Goal: Task Accomplishment & Management: Manage account settings

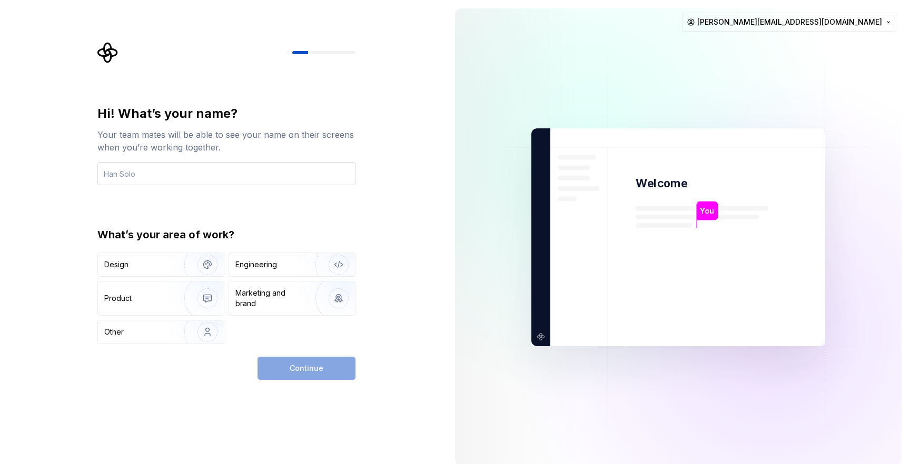
click at [247, 173] on input "text" at bounding box center [226, 173] width 258 height 23
type input "Alexandru Cotoranu"
click at [207, 269] on img "button" at bounding box center [200, 265] width 67 height 71
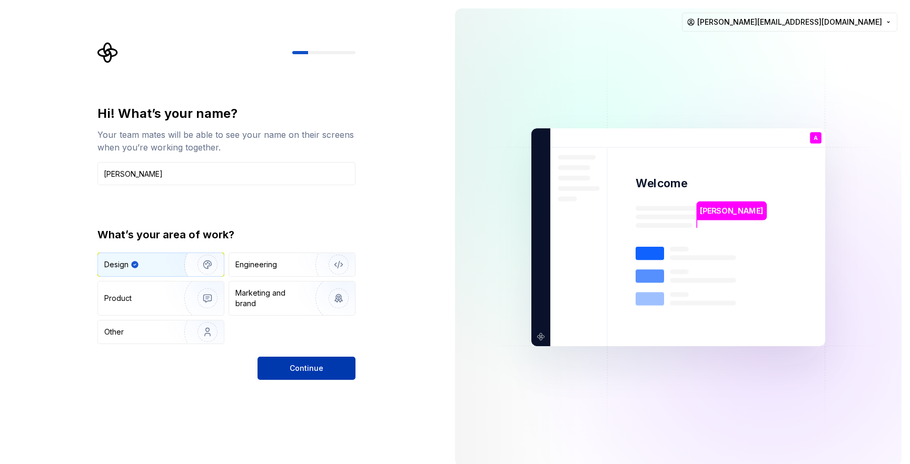
click at [294, 371] on span "Continue" at bounding box center [307, 368] width 34 height 11
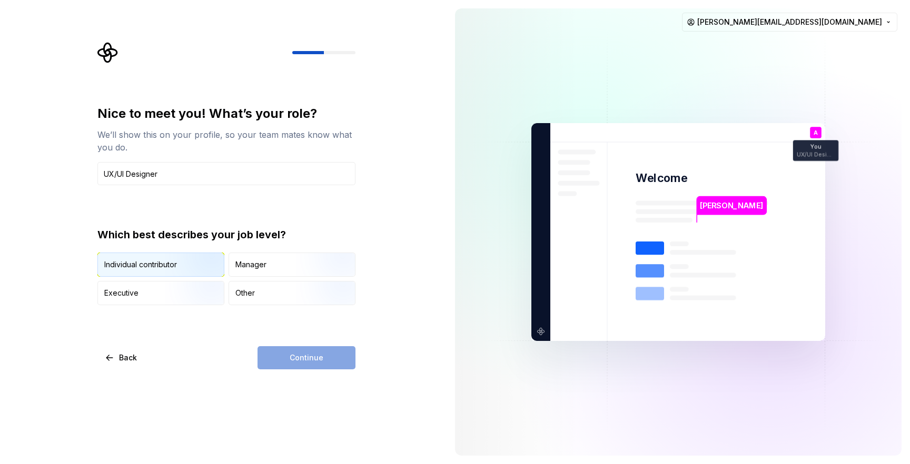
type input "UX/UI Designer"
click at [210, 259] on img "button" at bounding box center [198, 278] width 67 height 71
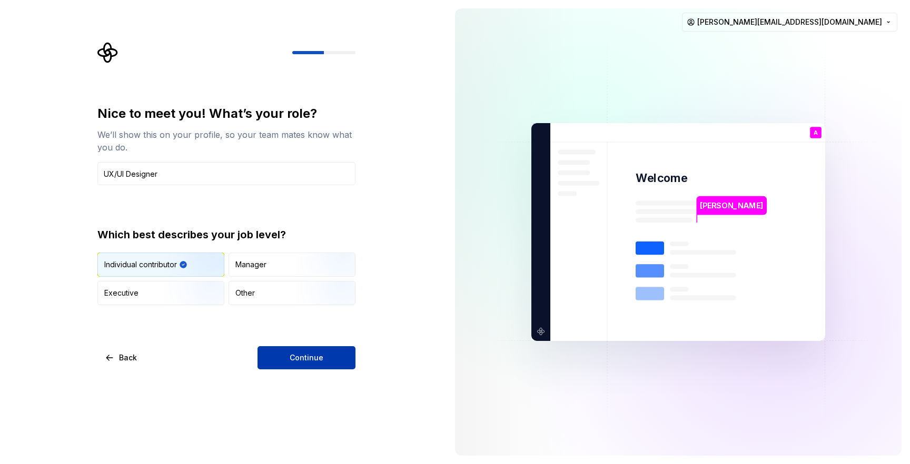
click at [299, 362] on span "Continue" at bounding box center [307, 358] width 34 height 11
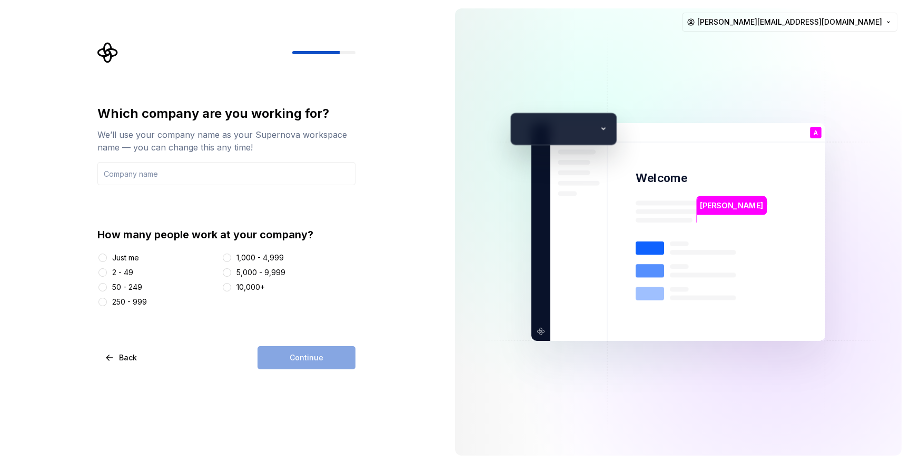
click at [126, 286] on div "50 - 249" at bounding box center [127, 287] width 30 height 11
click at [107, 286] on button "50 - 249" at bounding box center [102, 287] width 8 height 8
click at [181, 176] on input "text" at bounding box center [226, 173] width 258 height 23
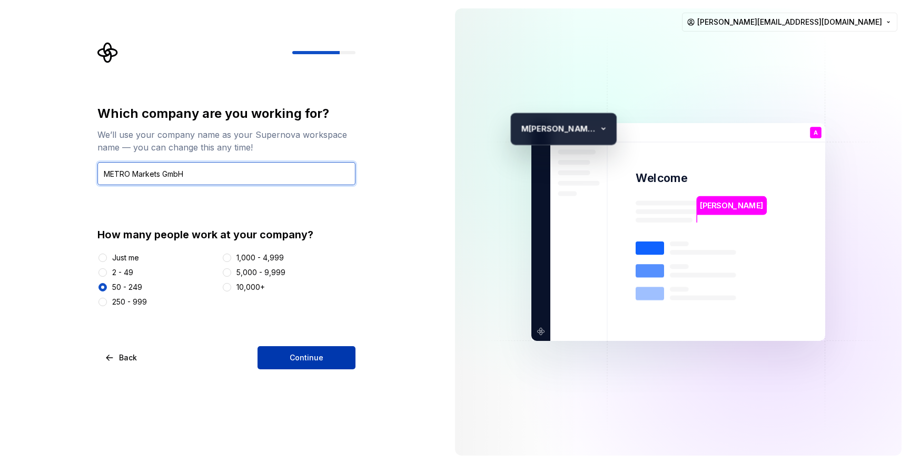
type input "METRO Markets GmbH"
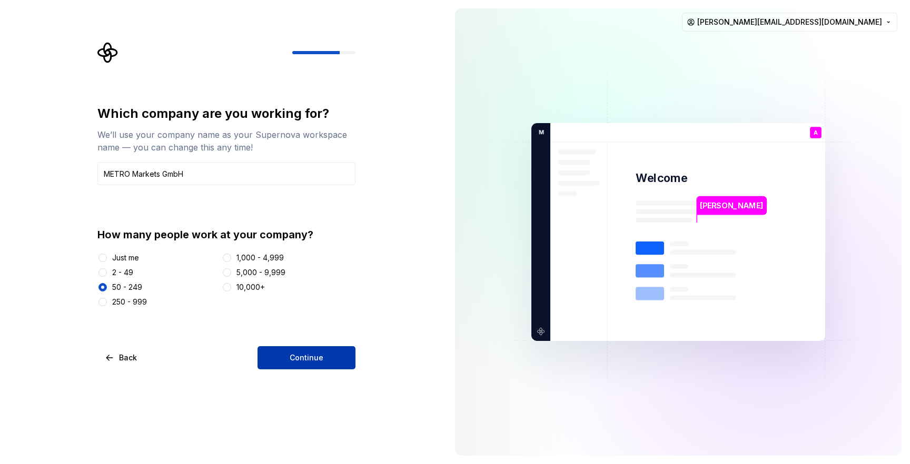
click at [295, 361] on span "Continue" at bounding box center [307, 358] width 34 height 11
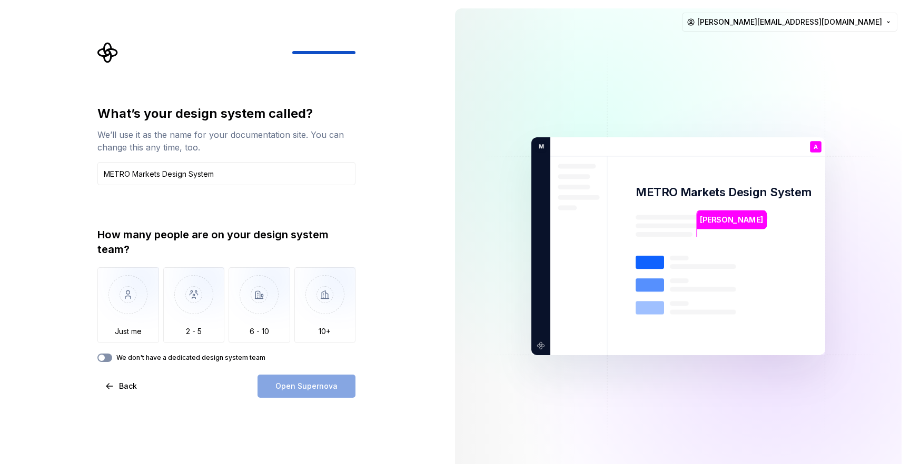
type input "METRO Markets Design System"
click at [103, 357] on span "button" at bounding box center [101, 358] width 6 height 6
click at [313, 390] on span "Open Supernova" at bounding box center [306, 386] width 62 height 11
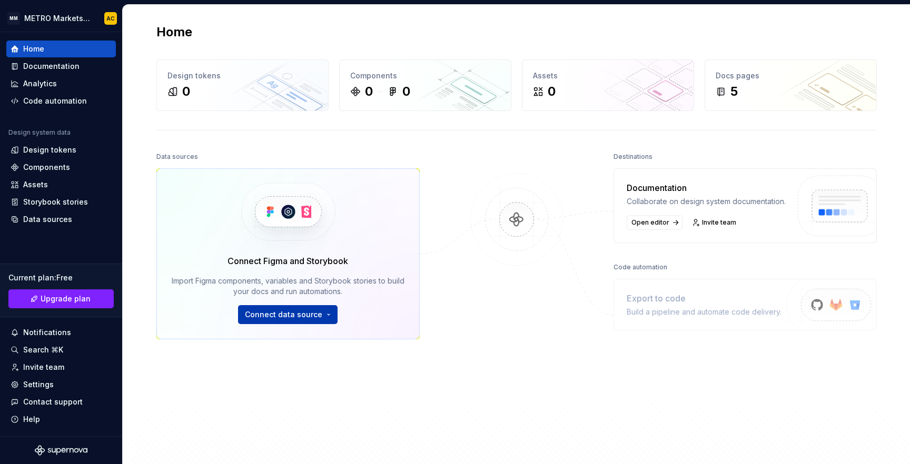
click at [291, 313] on html "MM METRO Markets Design System AC Home Documentation Analytics Code automation …" at bounding box center [455, 232] width 910 height 464
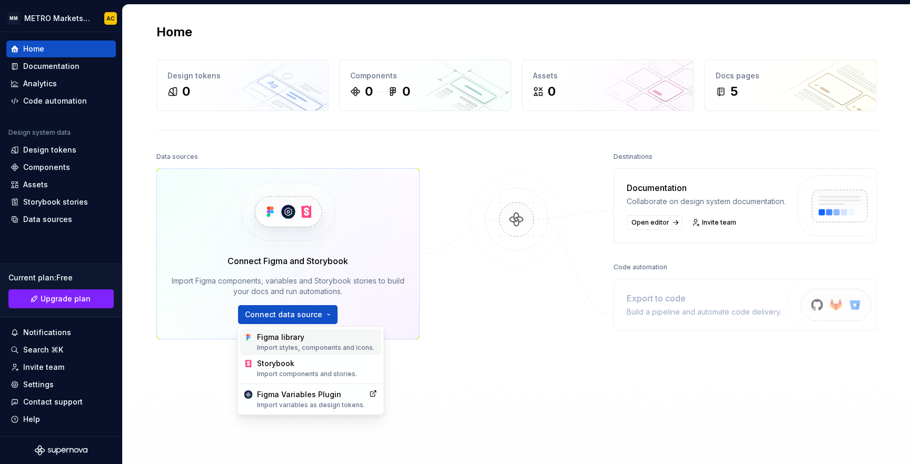
click at [333, 346] on div "Import styles, components and icons." at bounding box center [317, 348] width 121 height 8
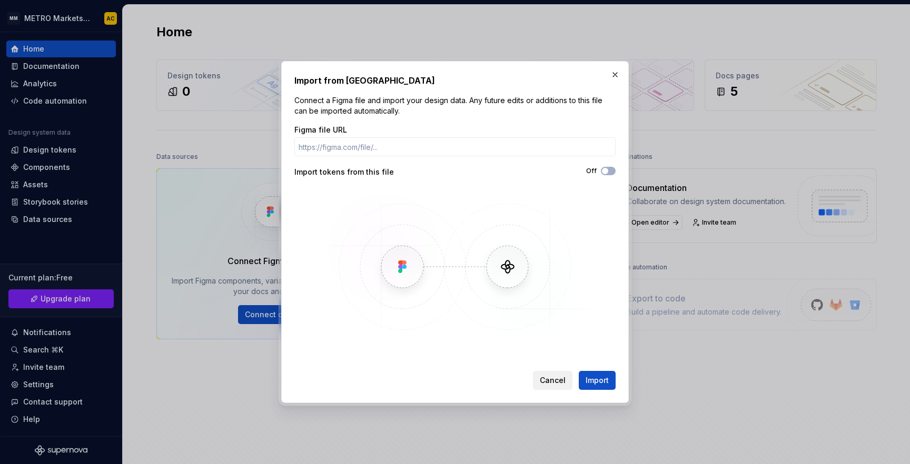
click at [551, 382] on span "Cancel" at bounding box center [553, 380] width 26 height 11
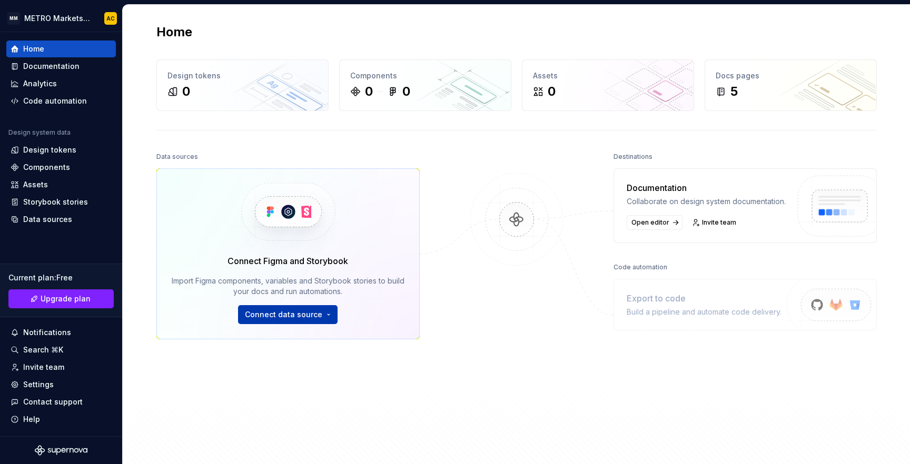
click at [282, 311] on html "MM METRO Markets Design System AC Home Documentation Analytics Code automation …" at bounding box center [455, 232] width 910 height 464
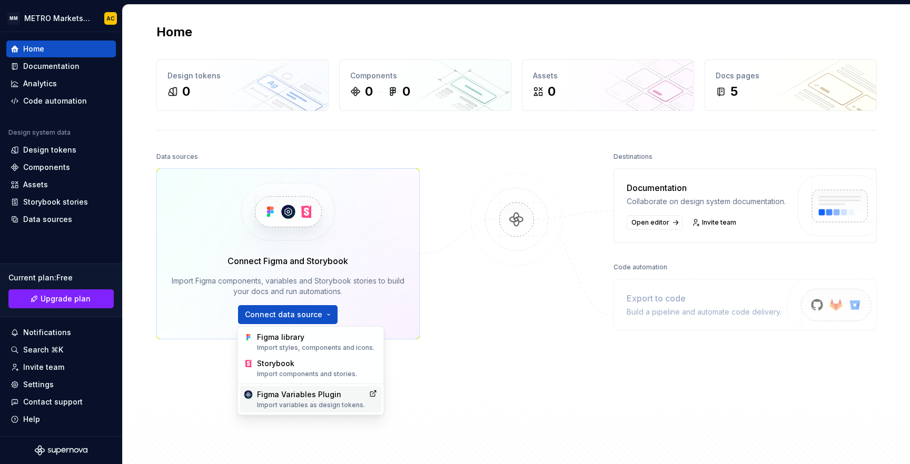
click at [341, 400] on div "Figma Variables Plugin Import variables as design tokens." at bounding box center [311, 400] width 108 height 20
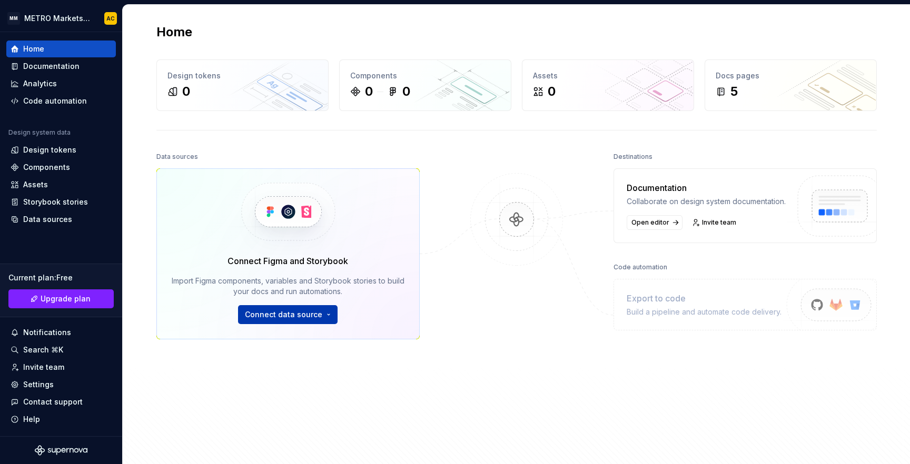
click at [310, 318] on html "MM METRO Markets Design System AC Home Documentation Analytics Code automation …" at bounding box center [455, 232] width 910 height 464
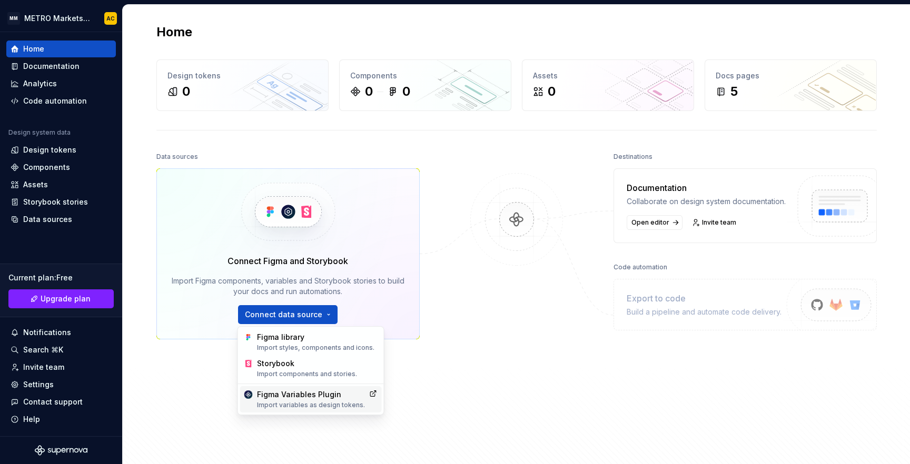
click at [315, 397] on div "Figma Variables Plugin Import variables as design tokens." at bounding box center [311, 400] width 108 height 20
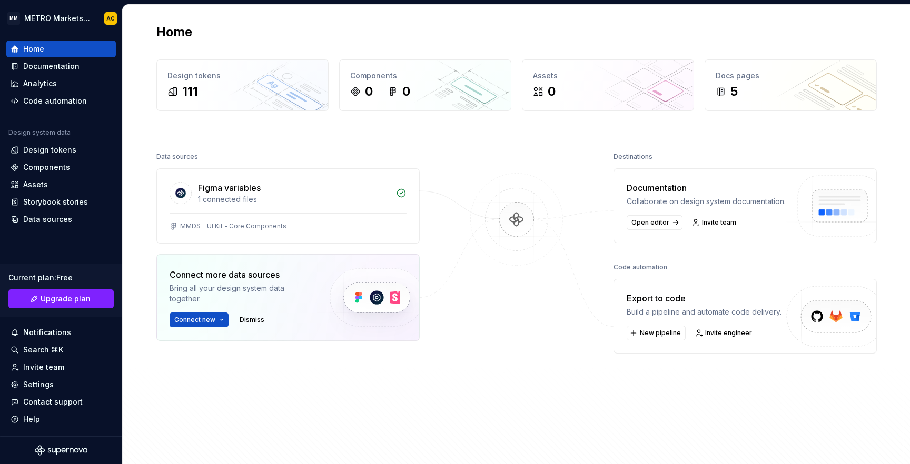
click at [803, 399] on div "Destinations Documentation Collaborate on design system documentation. Open edi…" at bounding box center [744, 289] width 263 height 279
click at [276, 223] on div "MMDS - UI Kit - Core Components" at bounding box center [233, 226] width 106 height 8
click at [231, 80] on div "Design tokens" at bounding box center [242, 76] width 150 height 11
click at [198, 320] on html "MM METRO Markets Design System AC Home Documentation Analytics Code automation …" at bounding box center [455, 232] width 910 height 464
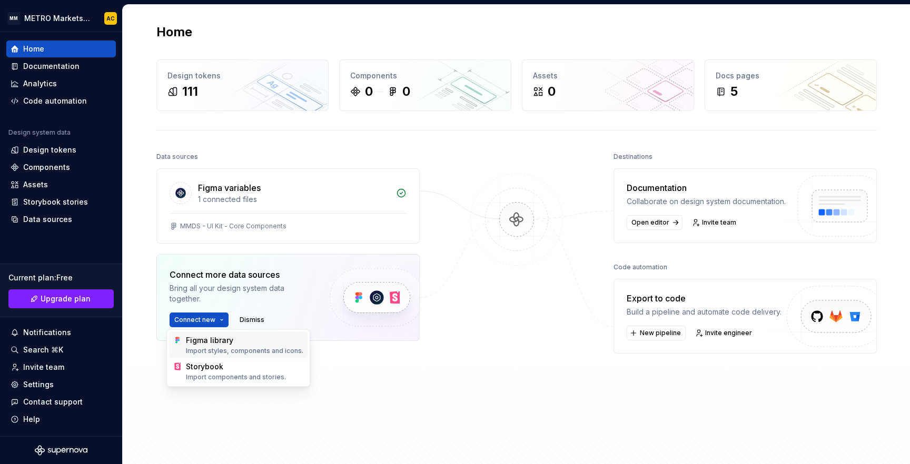
click at [281, 345] on div "Figma library Import styles, components and icons." at bounding box center [244, 345] width 117 height 20
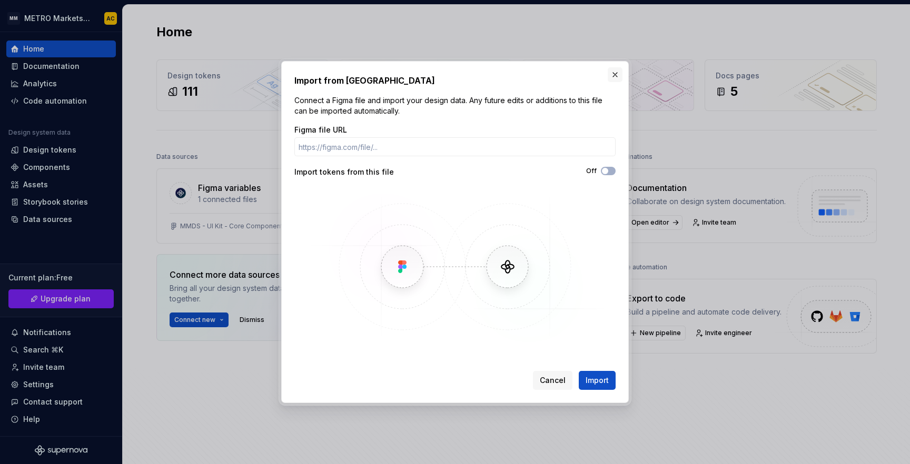
click at [617, 78] on button "button" at bounding box center [615, 74] width 15 height 15
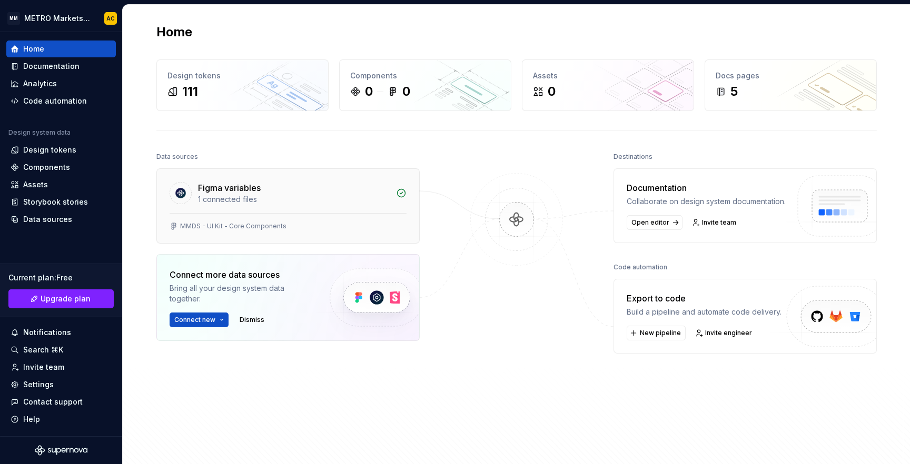
click at [387, 195] on div "Figma variables 1 connected files" at bounding box center [288, 191] width 262 height 44
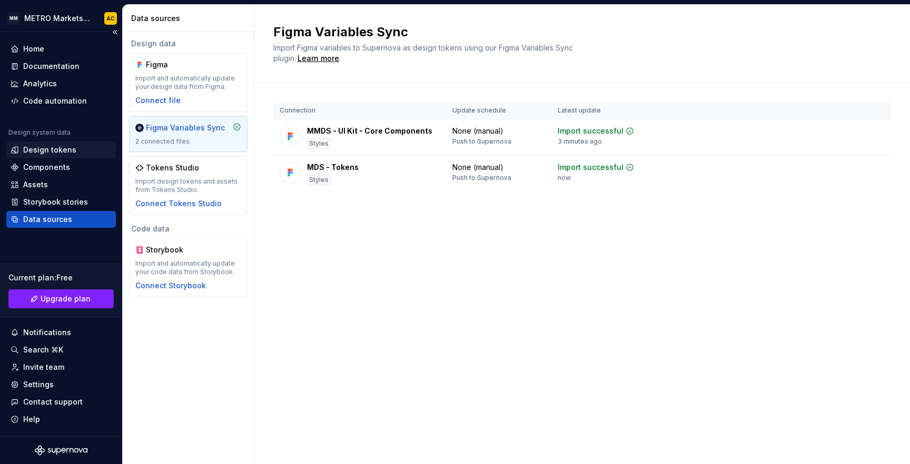
click at [68, 148] on div "Design tokens" at bounding box center [49, 150] width 53 height 11
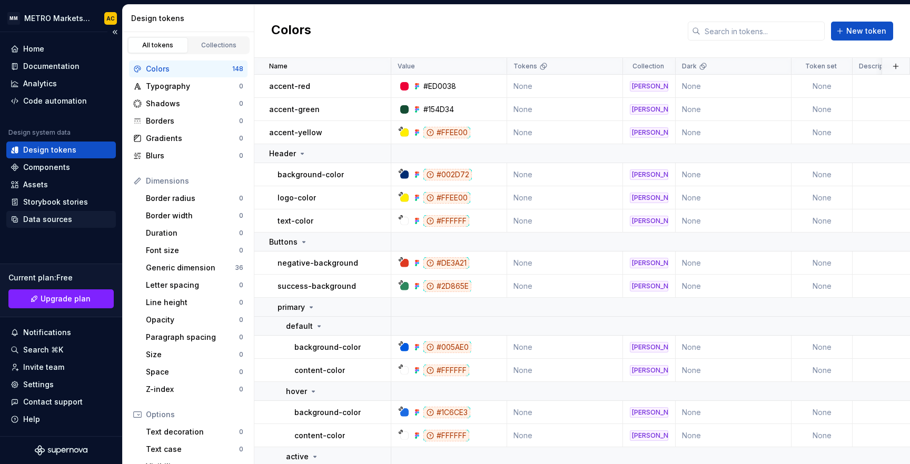
click at [58, 222] on div "Data sources" at bounding box center [47, 219] width 49 height 11
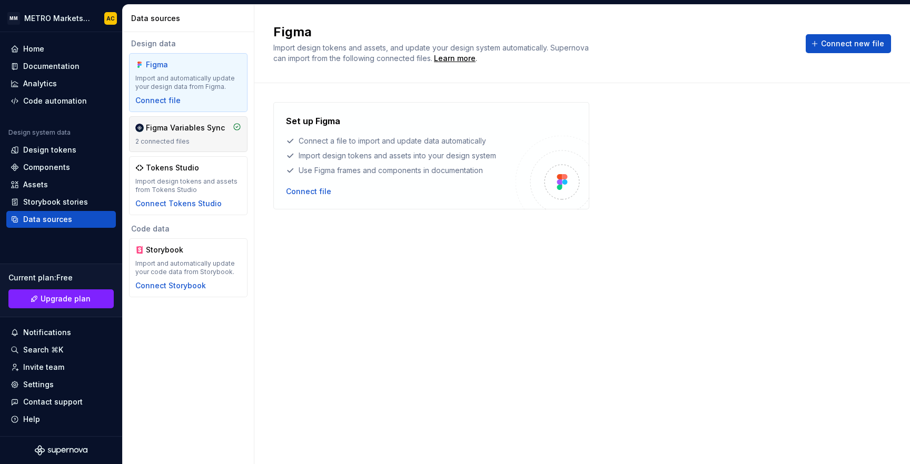
click at [193, 132] on div "Figma Variables Sync" at bounding box center [185, 128] width 79 height 11
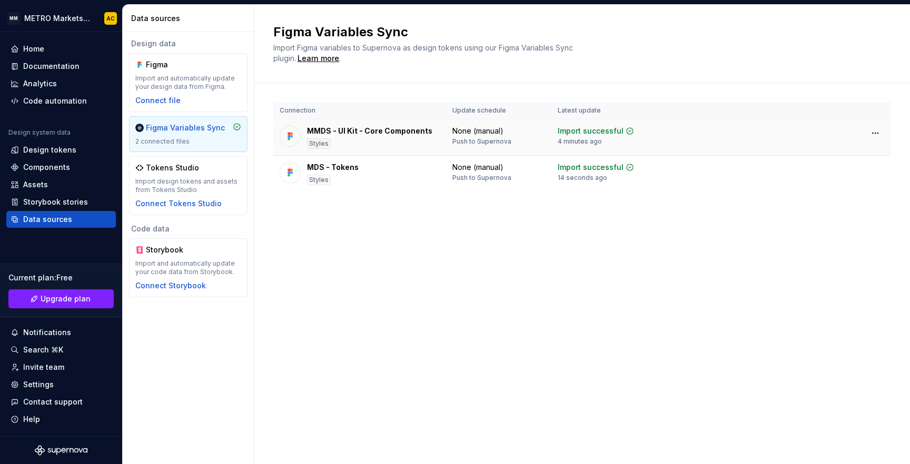
click at [390, 137] on div "MMDS - UI Kit - Core Components Styles" at bounding box center [369, 137] width 125 height 23
click at [393, 170] on div "MDS - Tokens Styles" at bounding box center [360, 173] width 160 height 23
click at [393, 144] on div "MMDS - UI Kit - Core Components Styles" at bounding box center [369, 137] width 125 height 23
click at [60, 147] on div "Design tokens" at bounding box center [49, 150] width 53 height 11
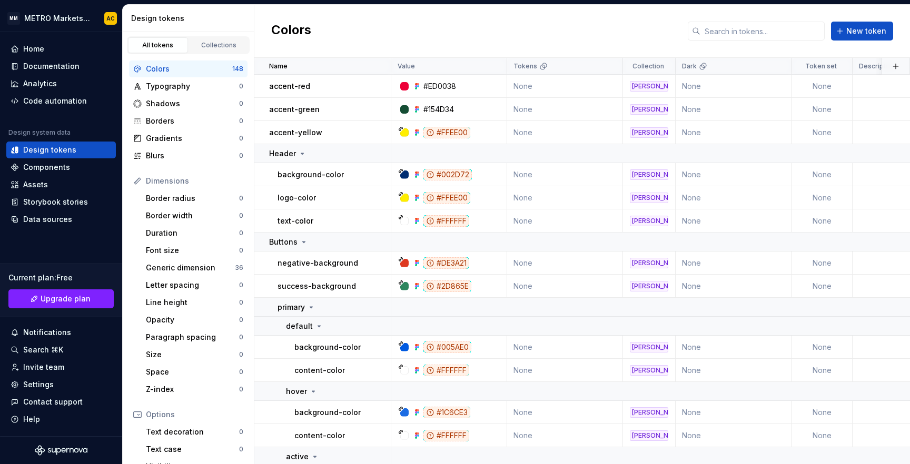
click at [158, 181] on div "Dimensions" at bounding box center [194, 181] width 97 height 11
click at [46, 222] on div "Data sources" at bounding box center [47, 219] width 49 height 11
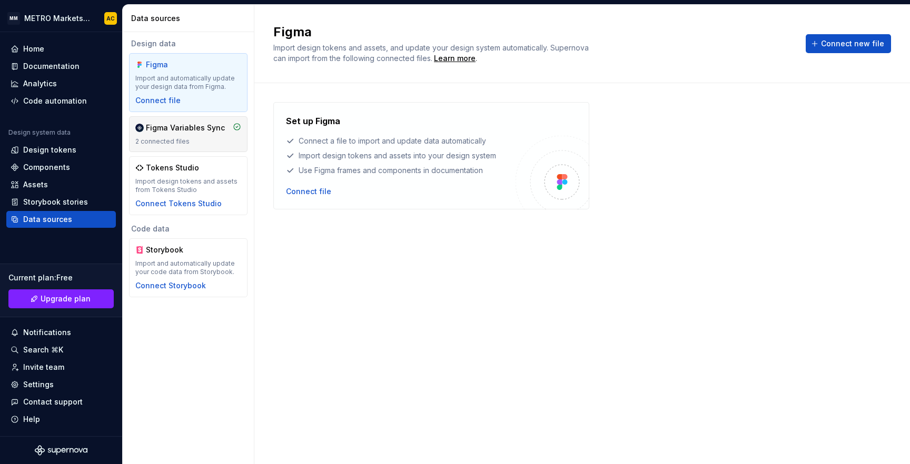
click at [182, 135] on div "Figma Variables Sync 2 connected files" at bounding box center [188, 134] width 106 height 23
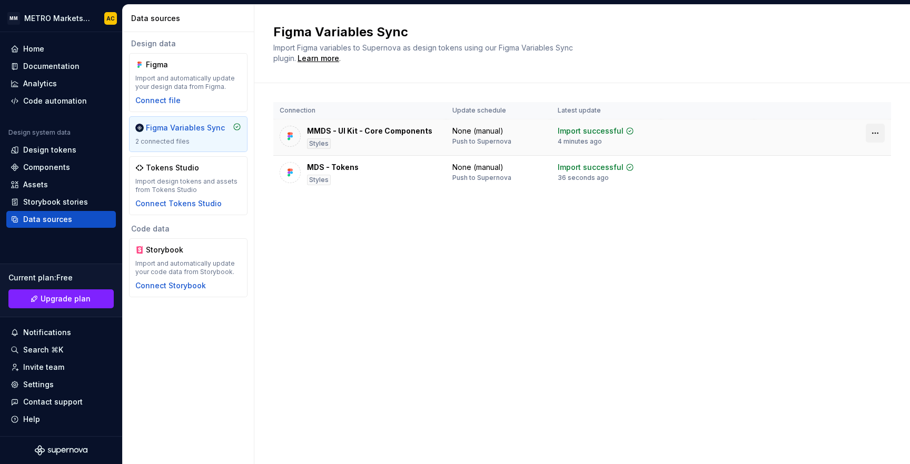
click at [877, 134] on html "MM METRO Markets Design System AC Home Documentation Analytics Code automation …" at bounding box center [455, 232] width 910 height 464
click at [865, 157] on div "Disconnect plugin" at bounding box center [869, 156] width 68 height 11
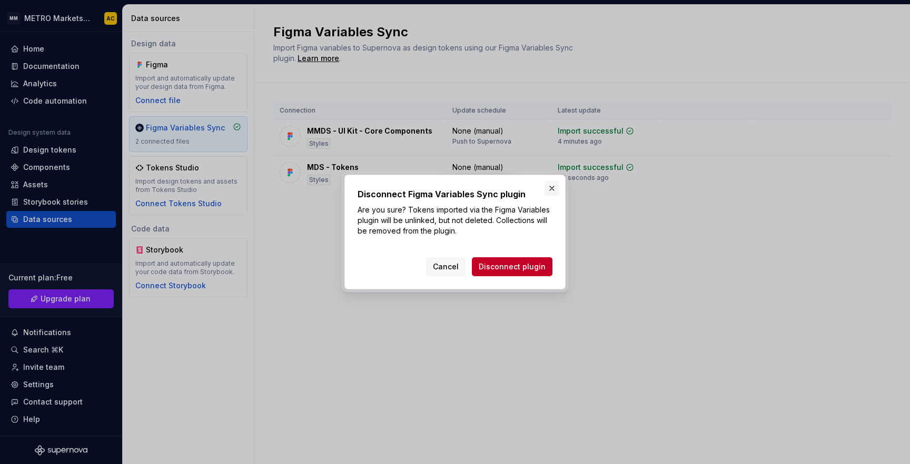
click at [552, 187] on button "button" at bounding box center [551, 188] width 15 height 15
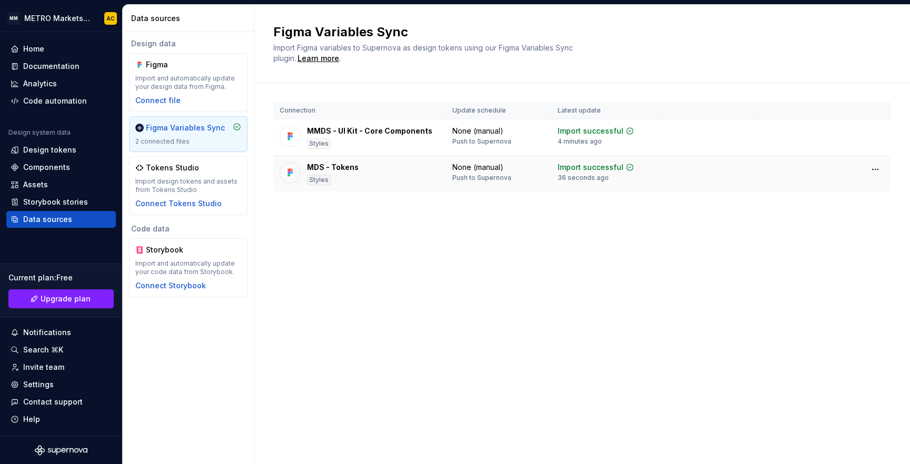
click at [368, 166] on div "MDS - Tokens Styles" at bounding box center [360, 173] width 160 height 23
click at [42, 150] on div "Design tokens" at bounding box center [49, 150] width 53 height 11
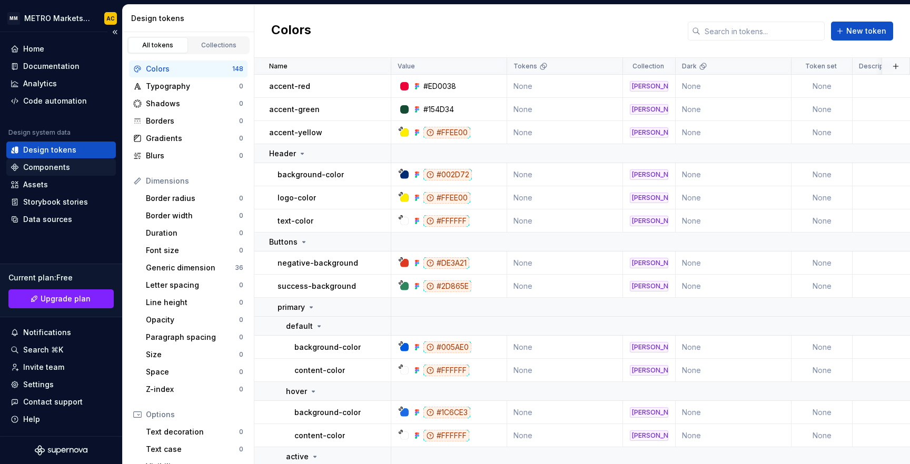
click at [71, 168] on div "Components" at bounding box center [61, 167] width 101 height 11
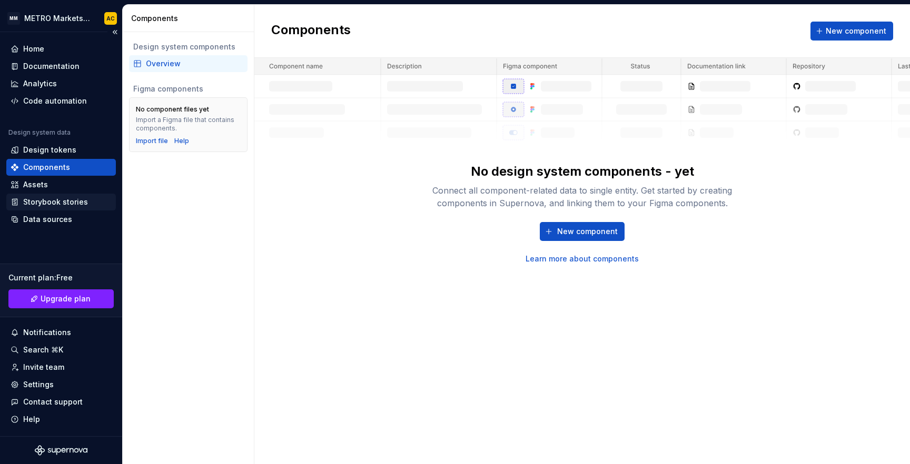
click at [54, 202] on div "Storybook stories" at bounding box center [55, 202] width 65 height 11
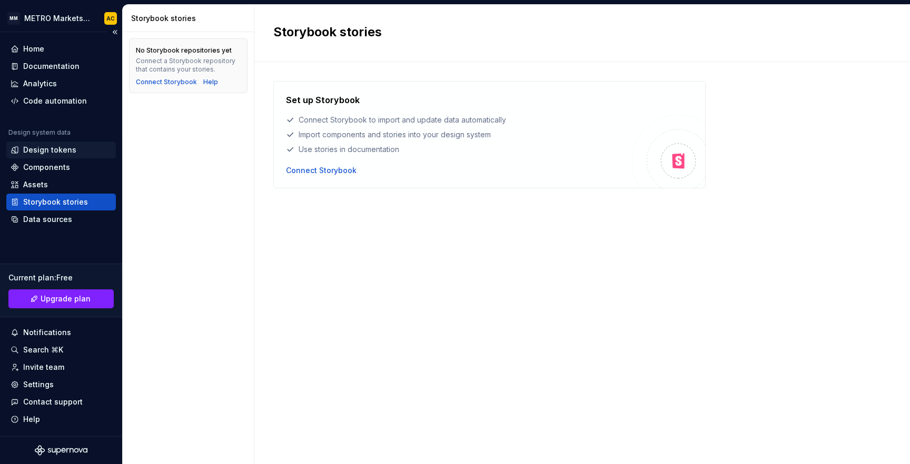
click at [44, 149] on div "Design tokens" at bounding box center [49, 150] width 53 height 11
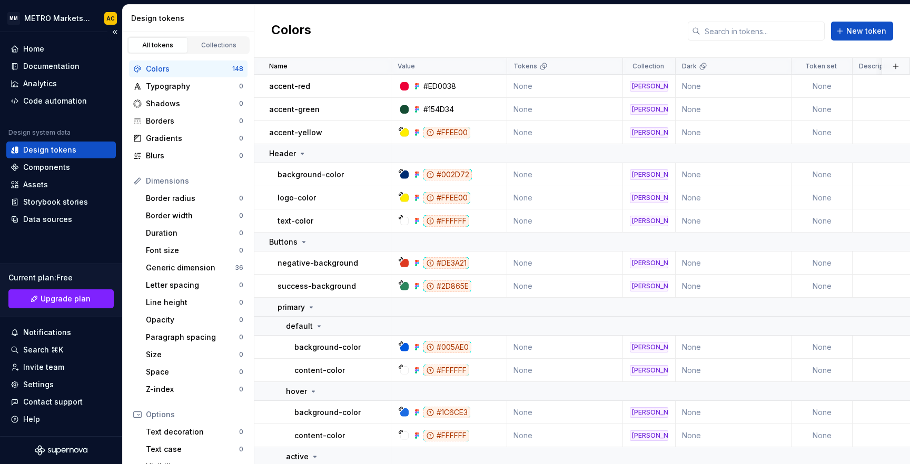
click at [39, 229] on div "Home Documentation Analytics Code automation Design system data Design tokens C…" at bounding box center [61, 234] width 122 height 404
click at [37, 224] on div "Data sources" at bounding box center [47, 219] width 49 height 11
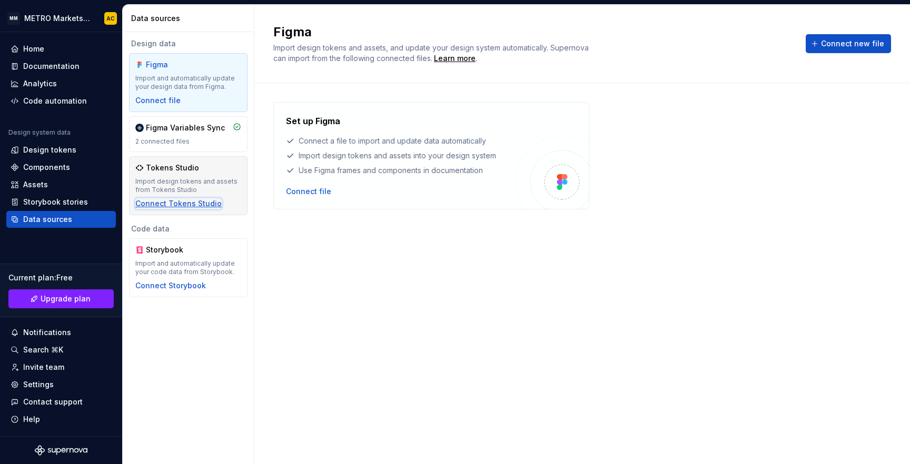
click at [177, 207] on div "Connect Tokens Studio" at bounding box center [178, 204] width 86 height 11
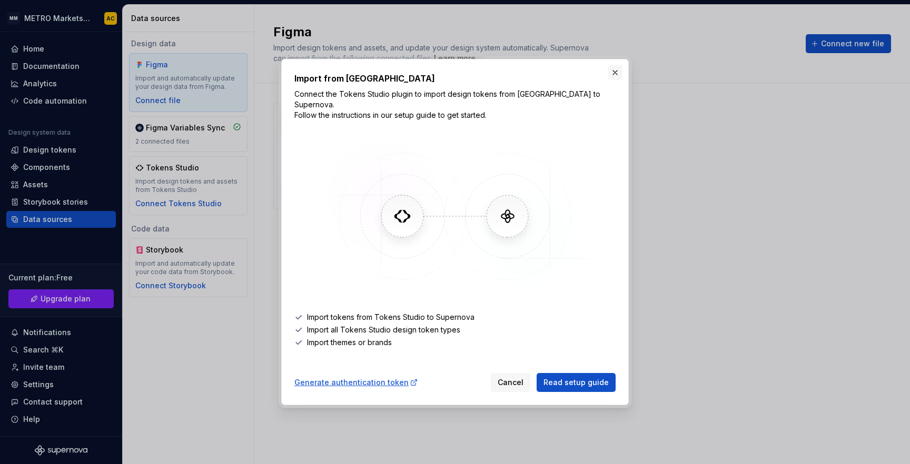
click at [613, 76] on button "button" at bounding box center [615, 72] width 15 height 15
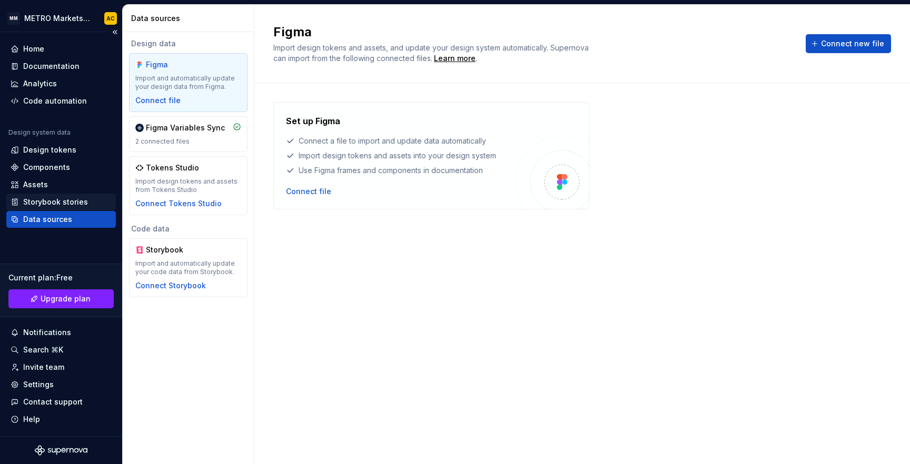
click at [57, 200] on div "Storybook stories" at bounding box center [55, 202] width 65 height 11
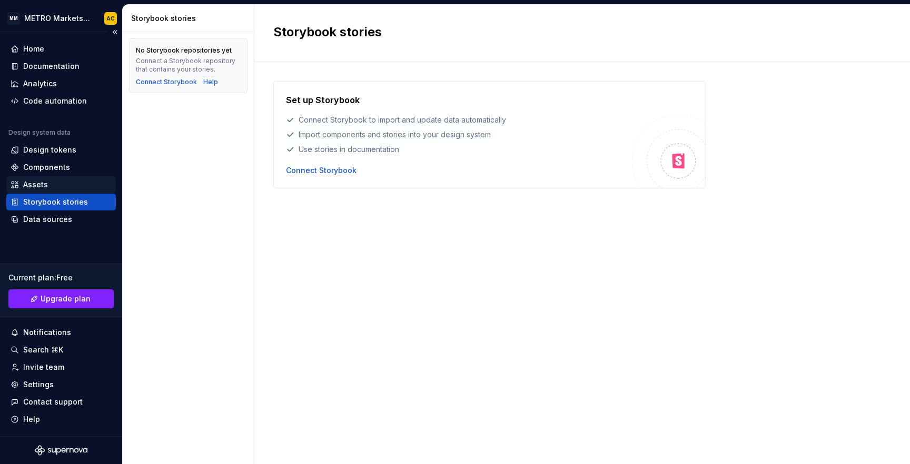
click at [33, 185] on div "Assets" at bounding box center [35, 185] width 25 height 11
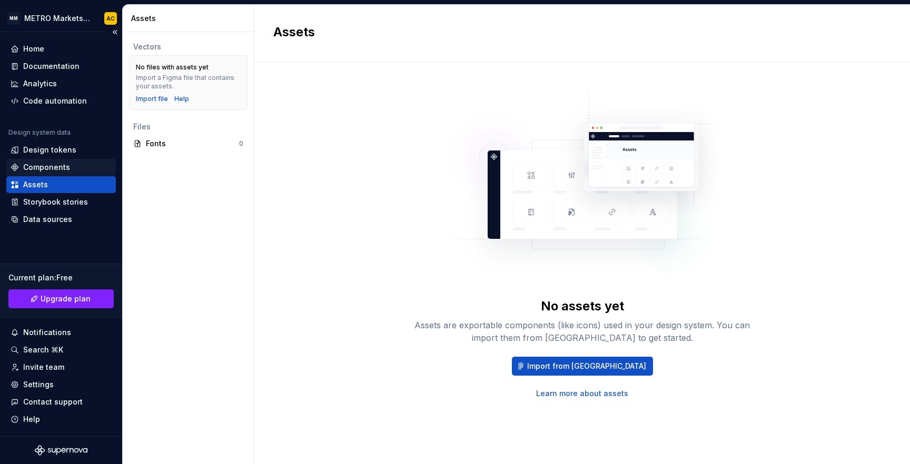
click at [53, 168] on div "Components" at bounding box center [46, 167] width 47 height 11
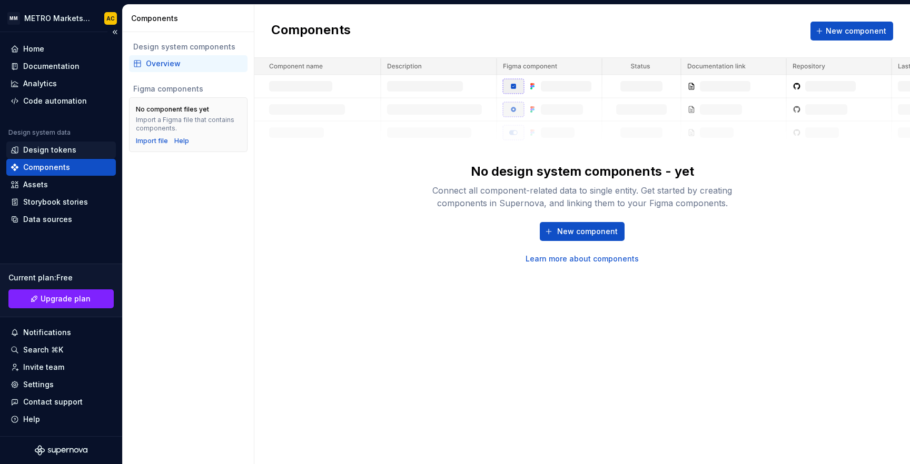
click at [67, 149] on div "Design tokens" at bounding box center [49, 150] width 53 height 11
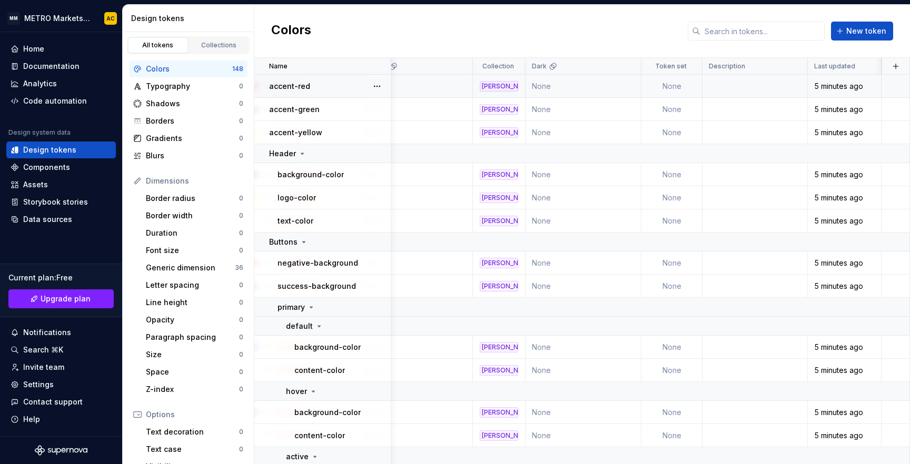
scroll to position [0, 155]
click at [829, 87] on div "5 minutes ago" at bounding box center [844, 86] width 72 height 11
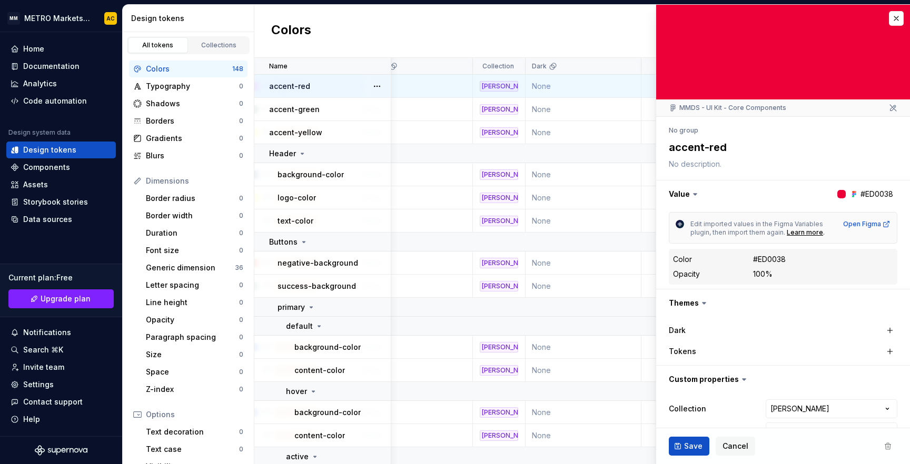
scroll to position [27, 0]
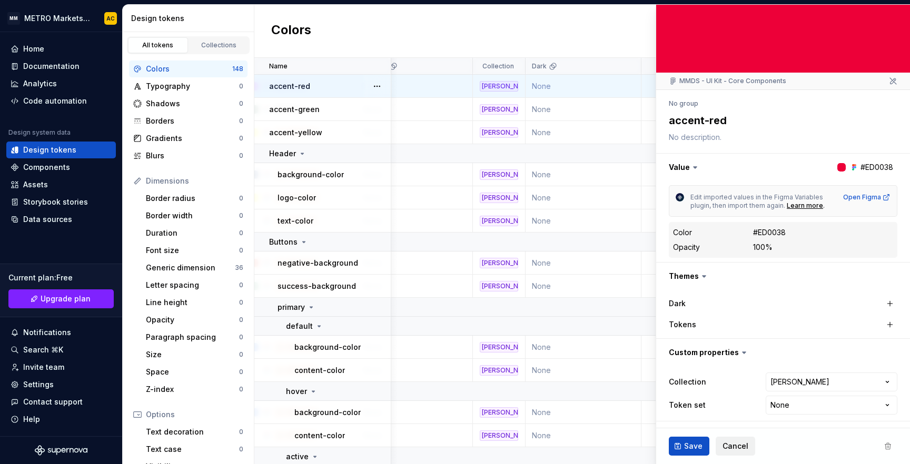
click at [737, 446] on span "Cancel" at bounding box center [735, 446] width 26 height 11
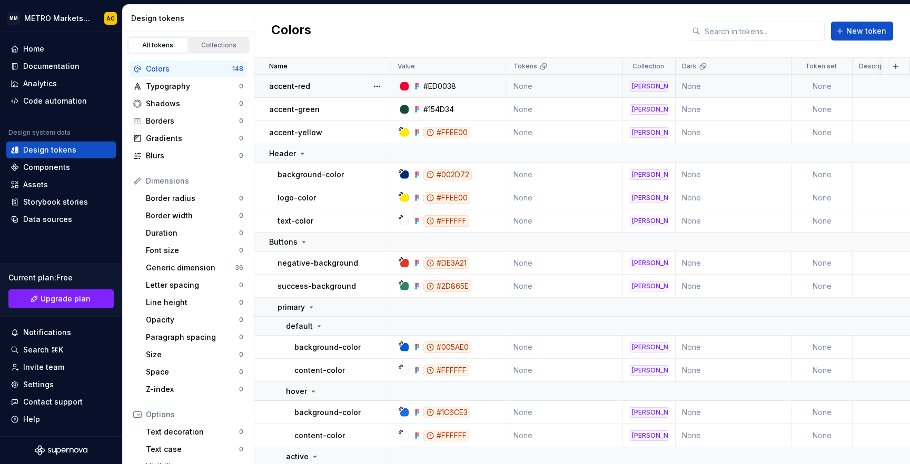
click at [210, 41] on link "Collections" at bounding box center [219, 45] width 60 height 16
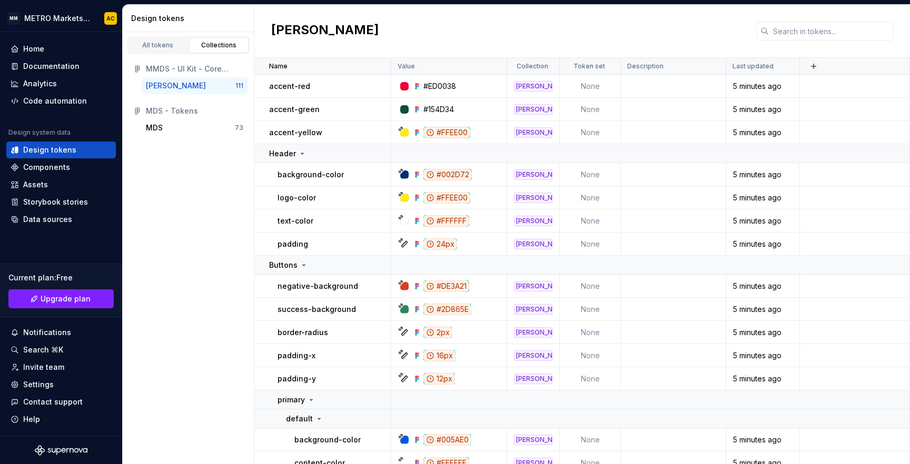
click at [153, 68] on div "MMDS - UI Kit - Core Components" at bounding box center [194, 69] width 97 height 11
click at [132, 69] on div "MMDS - UI Kit - Core Components" at bounding box center [188, 69] width 118 height 17
click at [138, 69] on icon at bounding box center [137, 69] width 8 height 8
click at [159, 48] on div "All tokens" at bounding box center [158, 45] width 53 height 8
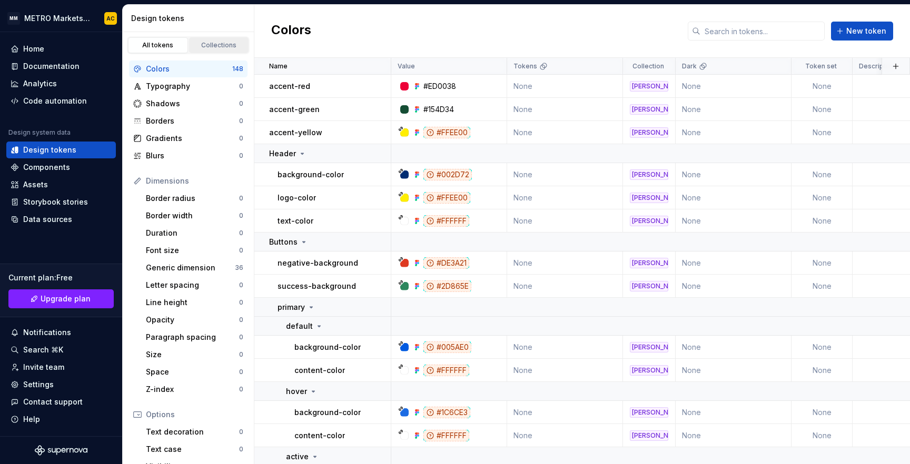
click at [205, 47] on div "Collections" at bounding box center [219, 45] width 53 height 8
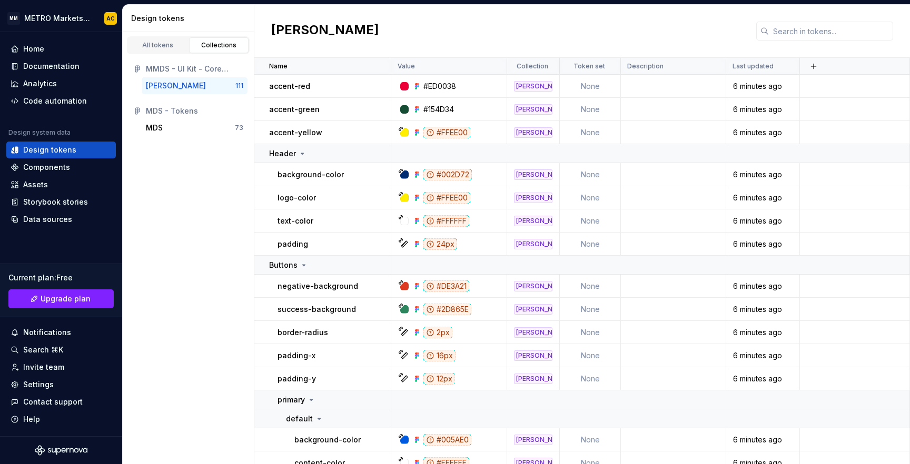
click at [162, 113] on div "MDS - Tokens" at bounding box center [194, 111] width 97 height 11
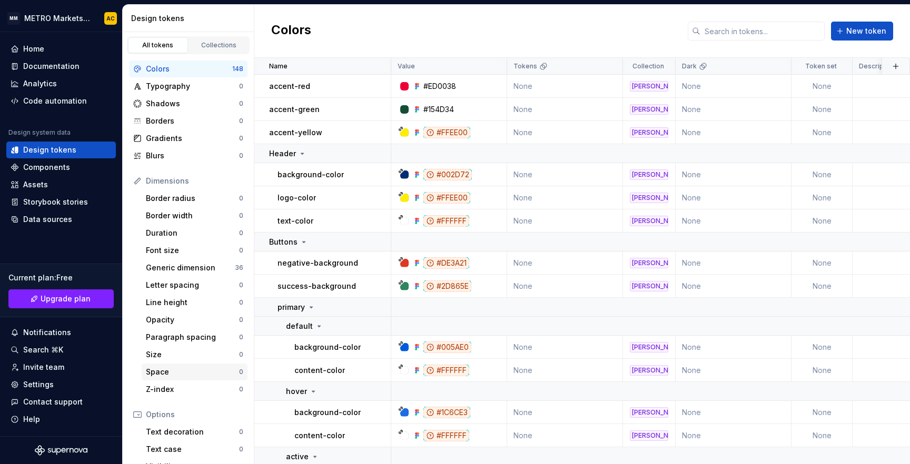
scroll to position [112, 0]
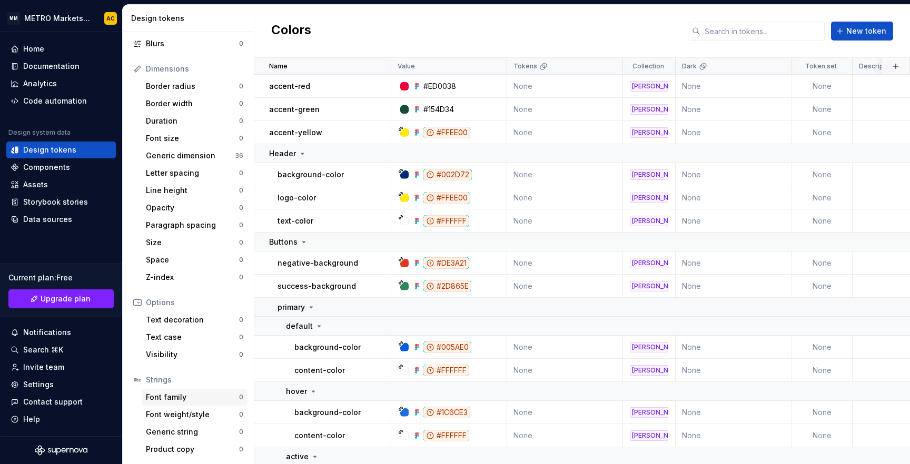
click at [166, 400] on div "Font family" at bounding box center [192, 397] width 93 height 11
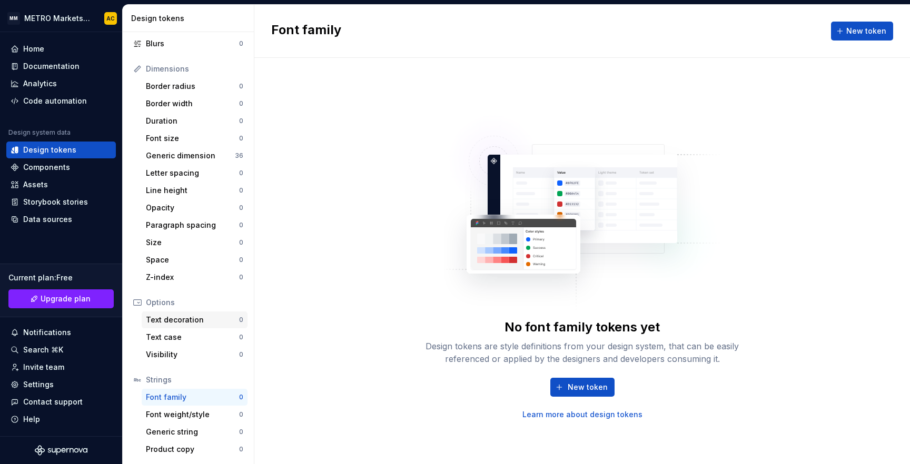
click at [166, 318] on div "Text decoration" at bounding box center [192, 320] width 93 height 11
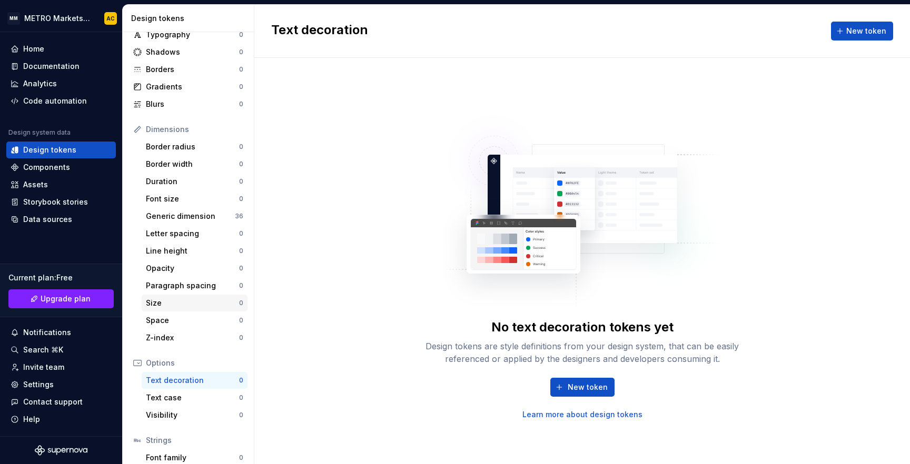
scroll to position [41, 0]
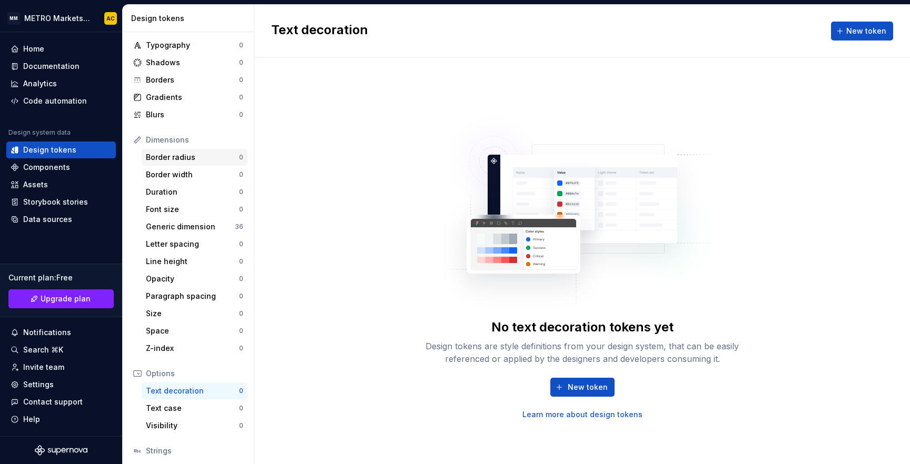
click at [171, 162] on div "Border radius" at bounding box center [192, 157] width 93 height 11
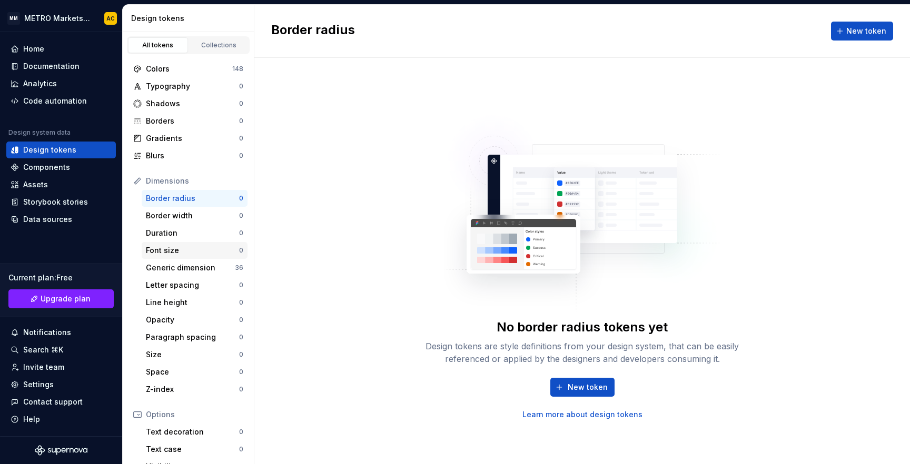
click at [166, 259] on div "Font size 0" at bounding box center [195, 250] width 106 height 17
click at [167, 196] on div "Border radius" at bounding box center [192, 198] width 93 height 11
click at [162, 66] on div "Colors" at bounding box center [189, 69] width 86 height 11
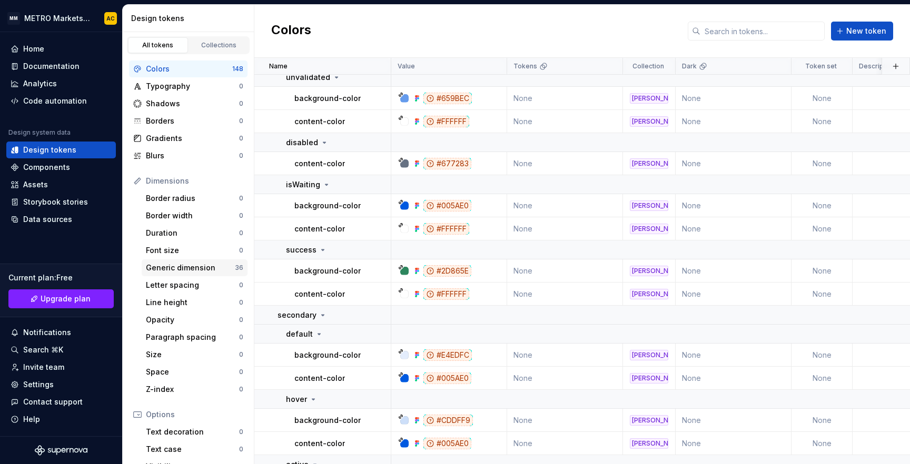
scroll to position [637, 0]
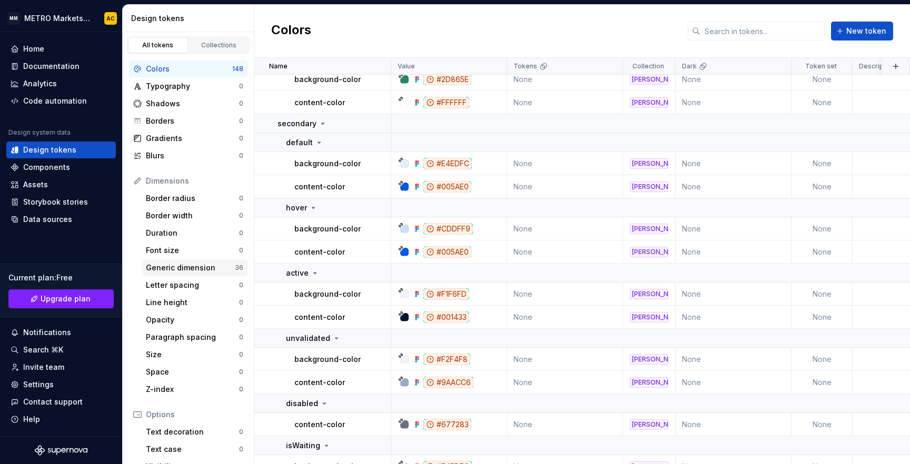
click at [171, 272] on div "Generic dimension" at bounding box center [190, 268] width 89 height 11
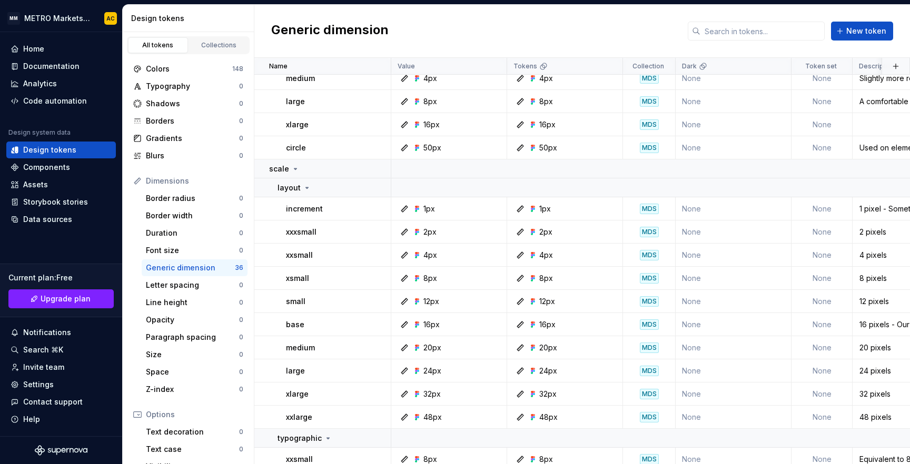
scroll to position [353, 0]
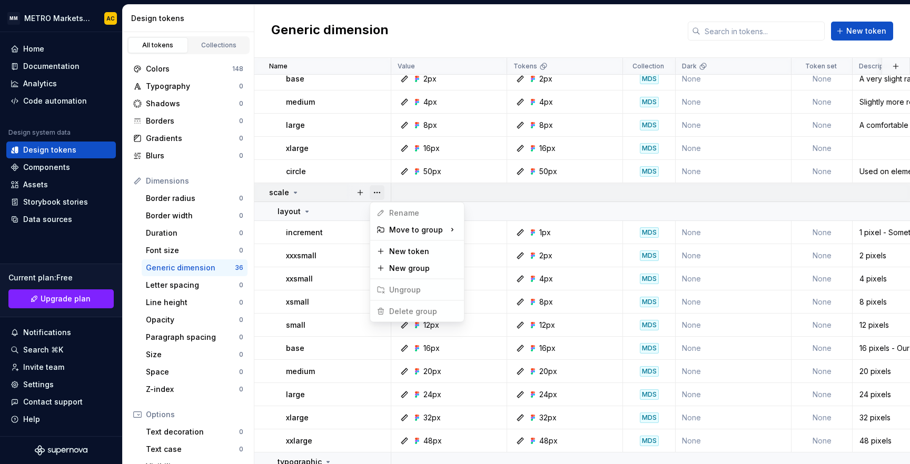
click at [375, 194] on button "button" at bounding box center [377, 192] width 15 height 15
click at [332, 210] on html "MM METRO Markets Design System AC Home Documentation Analytics Code automation …" at bounding box center [455, 232] width 910 height 464
click at [381, 210] on button "button" at bounding box center [377, 211] width 15 height 15
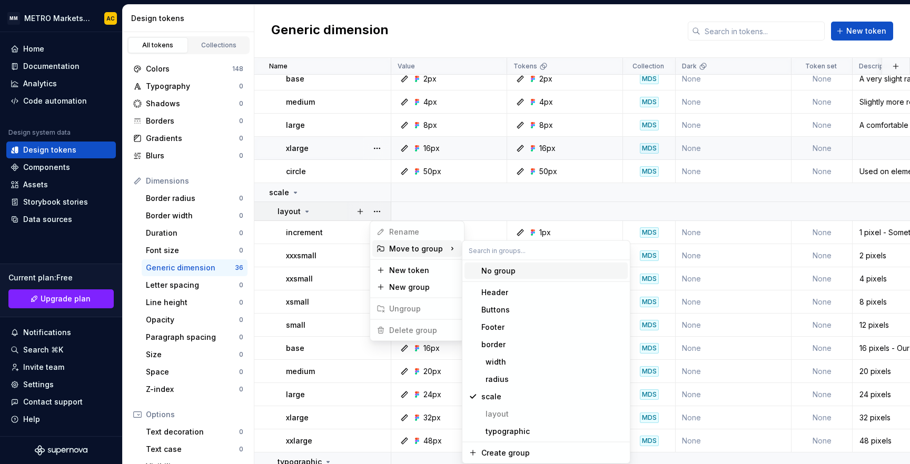
click at [438, 157] on html "MM METRO Markets Design System AC Home Documentation Analytics Code automation …" at bounding box center [455, 232] width 910 height 464
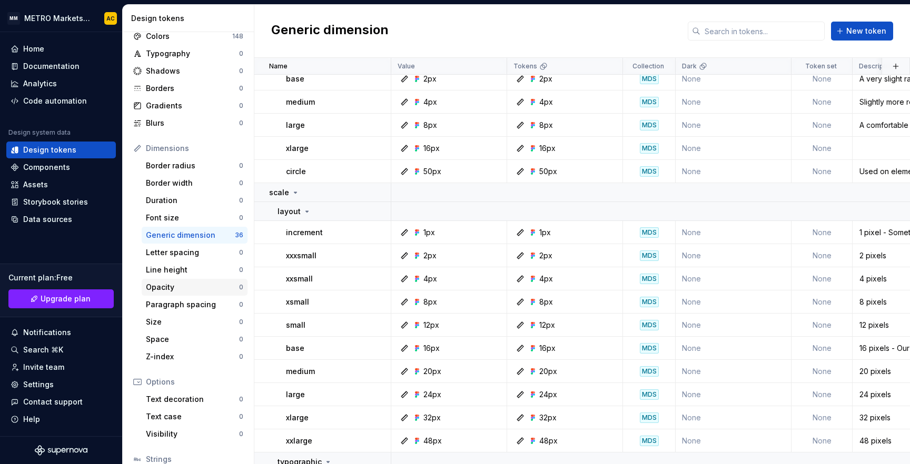
scroll to position [34, 0]
click at [305, 210] on icon at bounding box center [307, 211] width 8 height 8
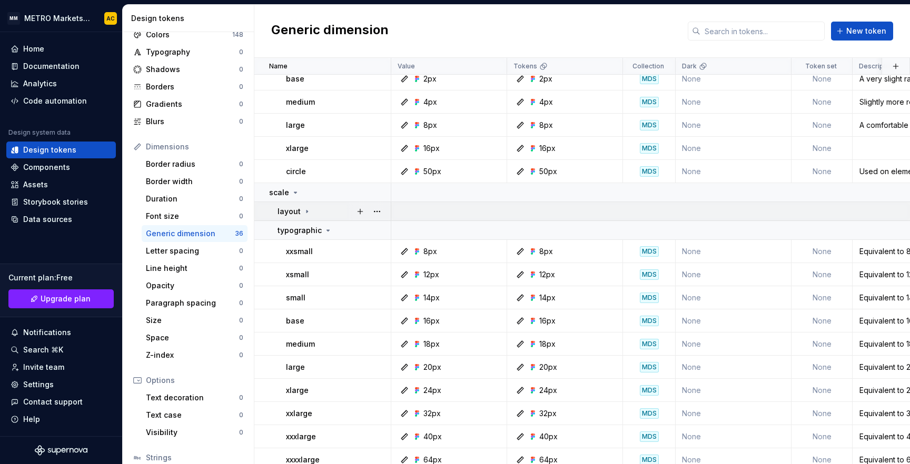
click at [306, 210] on icon at bounding box center [306, 211] width 1 height 3
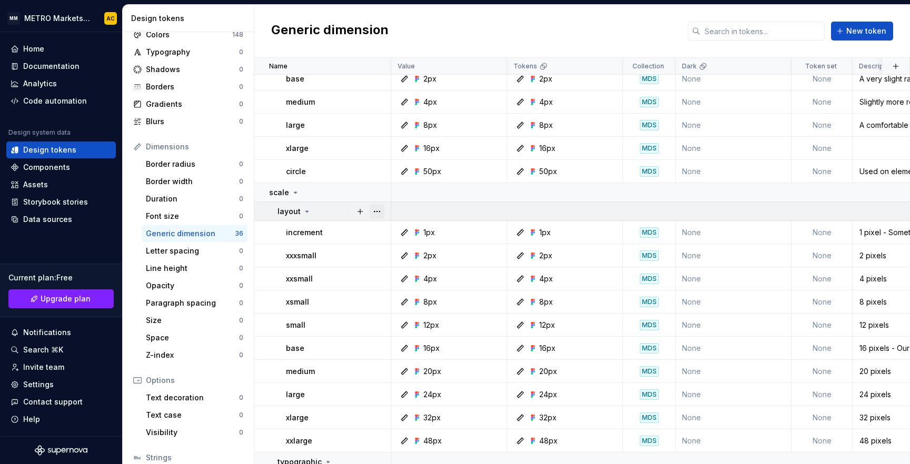
click at [381, 210] on button "button" at bounding box center [377, 211] width 15 height 15
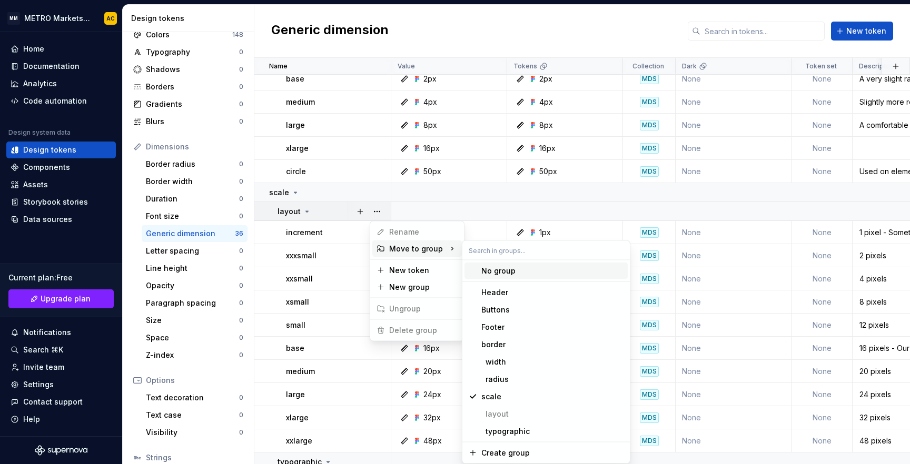
click at [285, 217] on html "MM METRO Markets Design System AC Home Documentation Analytics Code automation …" at bounding box center [455, 232] width 910 height 464
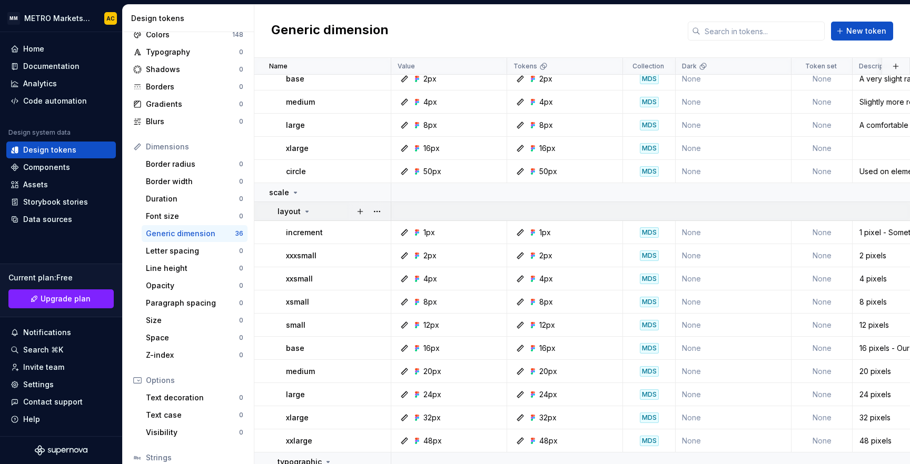
click at [285, 206] on p "layout" at bounding box center [289, 211] width 23 height 11
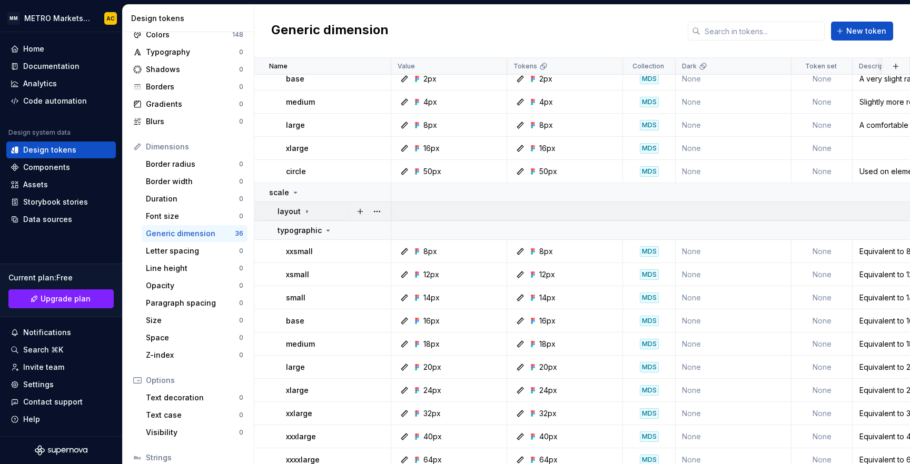
scroll to position [389, 0]
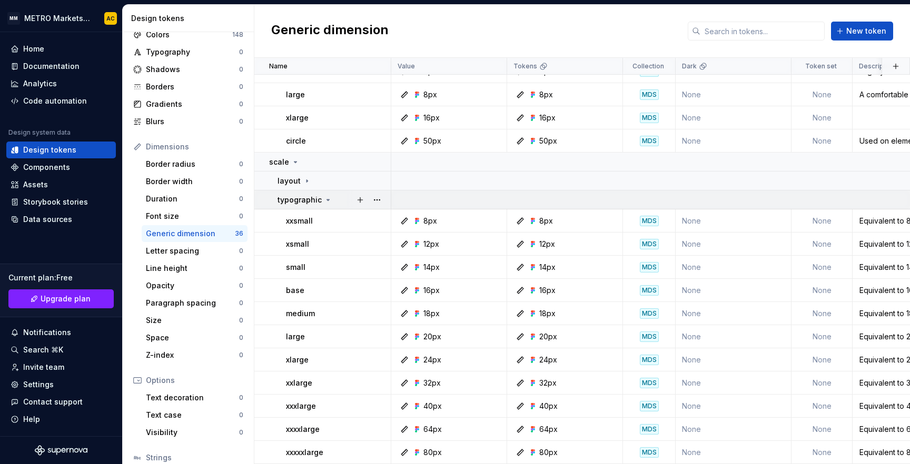
click at [309, 195] on p "typographic" at bounding box center [300, 200] width 44 height 11
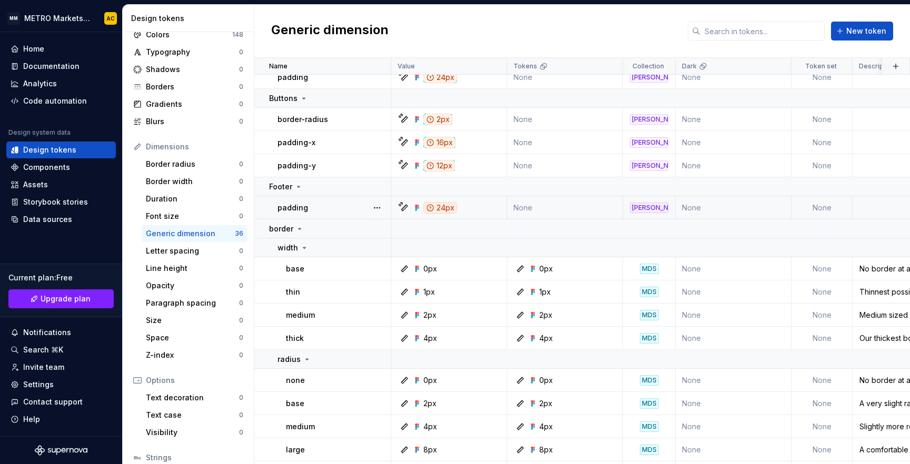
scroll to position [0, 0]
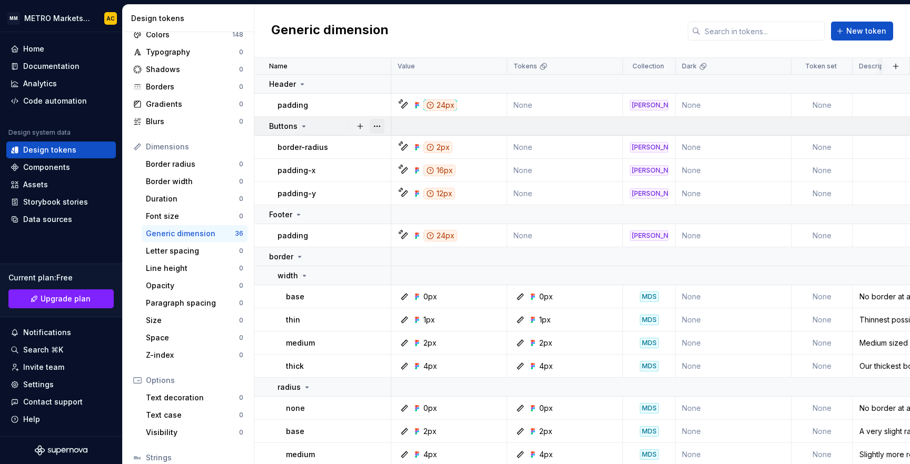
click at [378, 125] on button "button" at bounding box center [377, 126] width 15 height 15
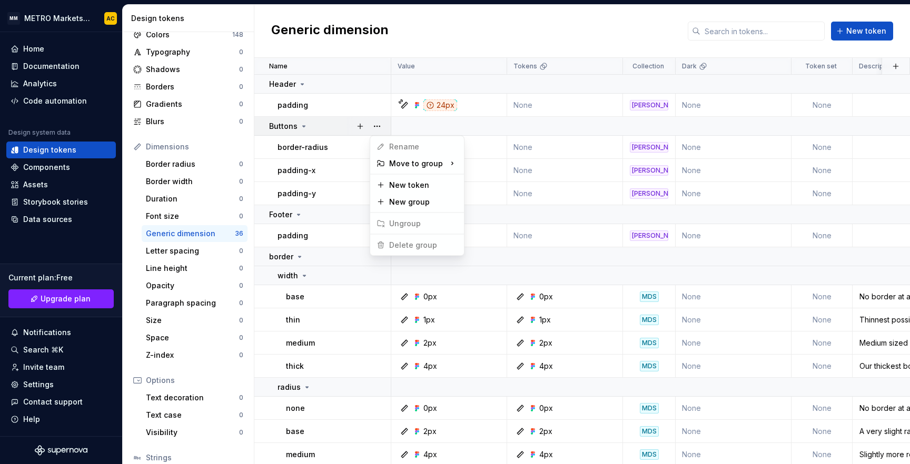
click at [403, 244] on span "Delete group" at bounding box center [406, 245] width 69 height 17
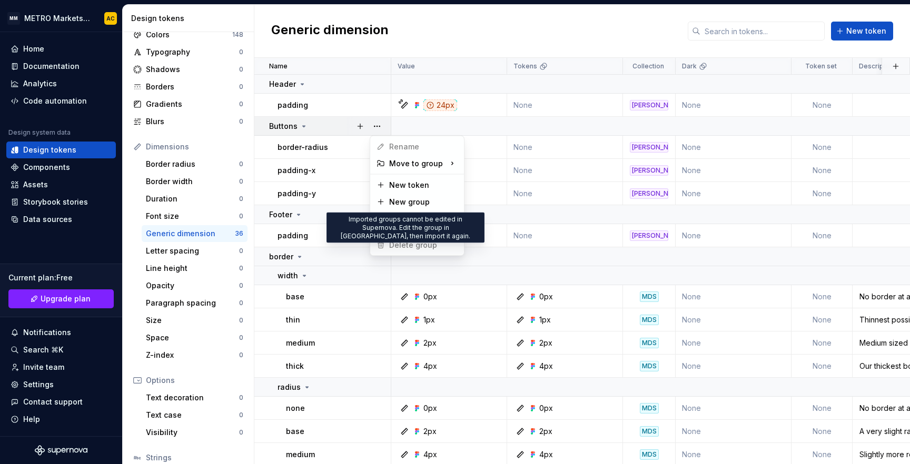
click at [384, 246] on span "Delete group" at bounding box center [406, 245] width 69 height 17
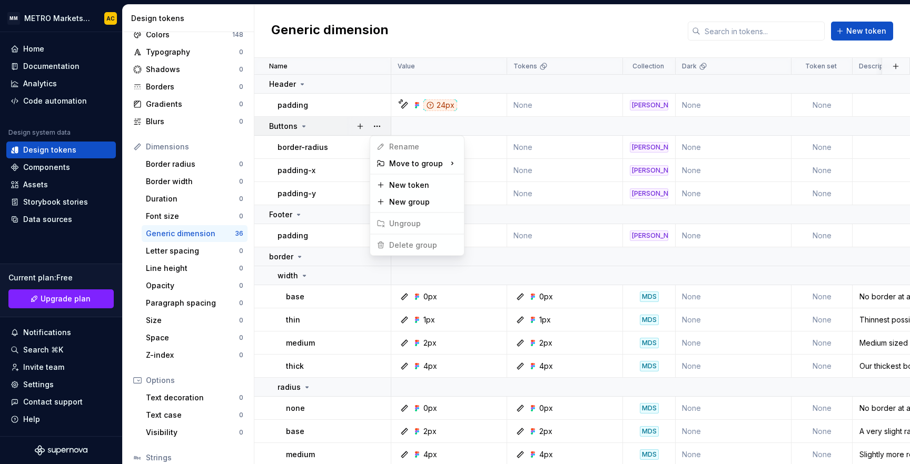
click at [560, 26] on html "MM METRO Markets Design System AC Home Documentation Analytics Code automation …" at bounding box center [455, 232] width 910 height 464
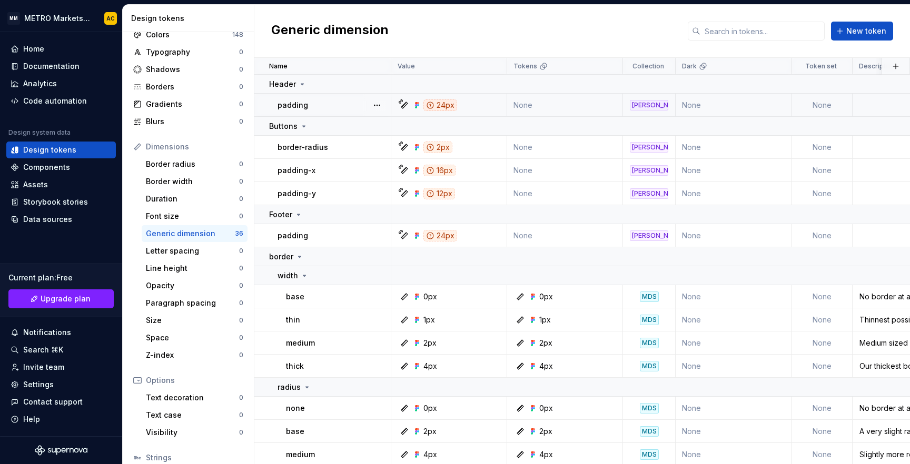
click at [440, 104] on div "24px" at bounding box center [440, 106] width 34 height 12
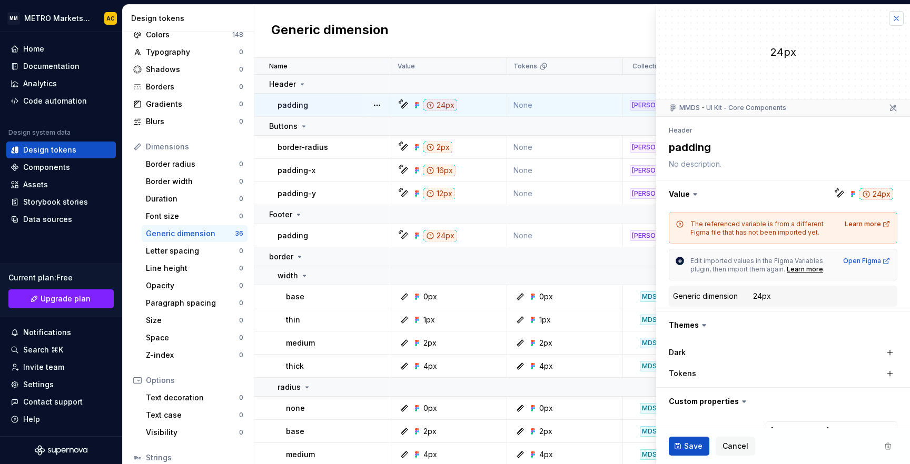
click at [889, 18] on button "button" at bounding box center [896, 18] width 15 height 15
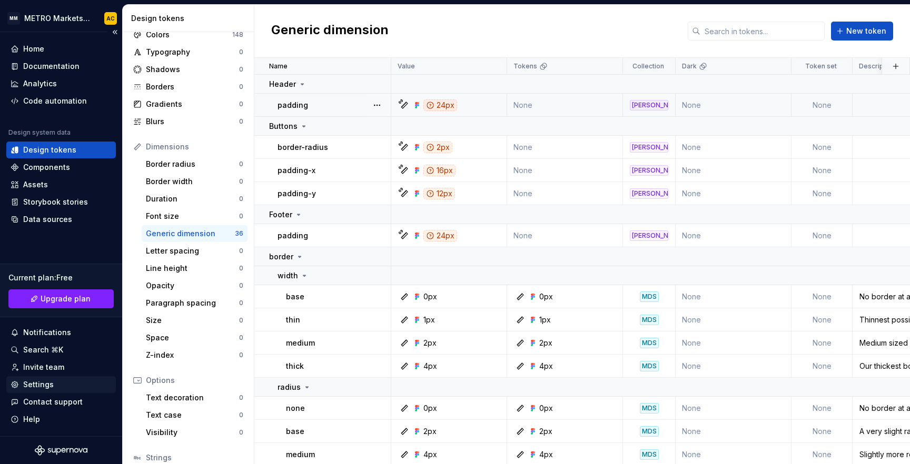
click at [26, 384] on div "Settings" at bounding box center [38, 385] width 31 height 11
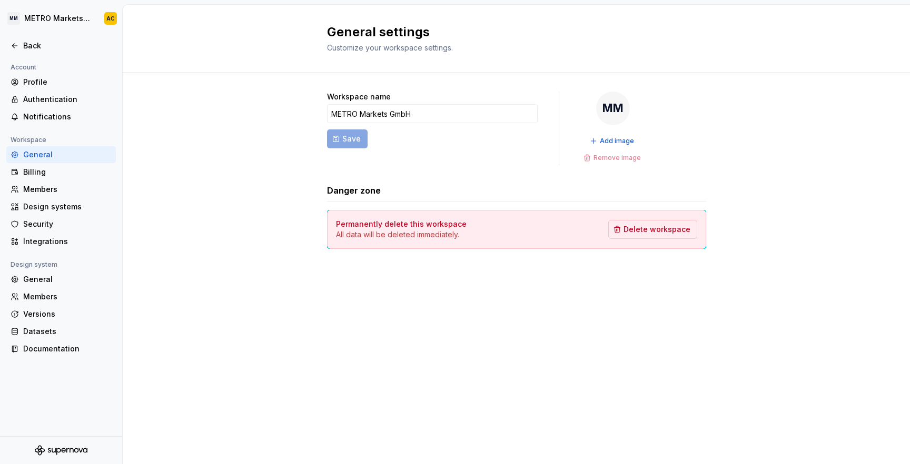
click at [221, 243] on div "Workspace name METRO Markets GmbH Save MM Add image Remove image Danger zone Pe…" at bounding box center [516, 181] width 787 height 216
click at [37, 239] on div "Integrations" at bounding box center [67, 241] width 88 height 11
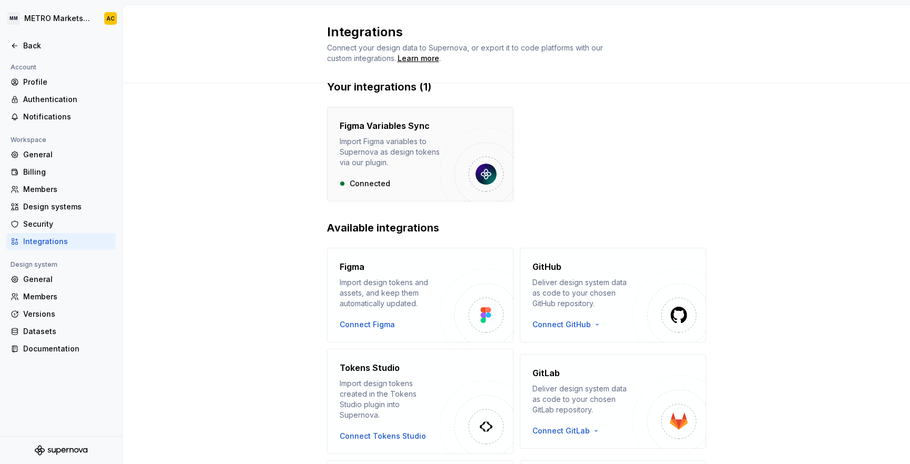
scroll to position [17, 0]
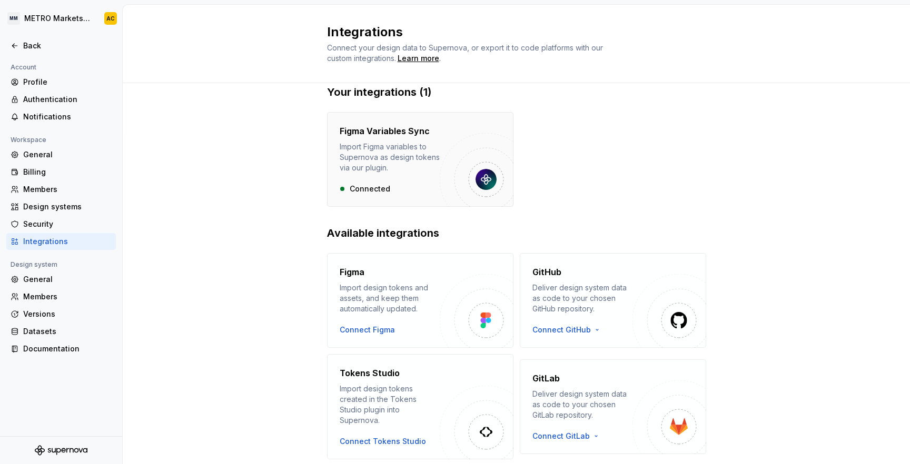
click at [475, 177] on img "button" at bounding box center [485, 179] width 21 height 21
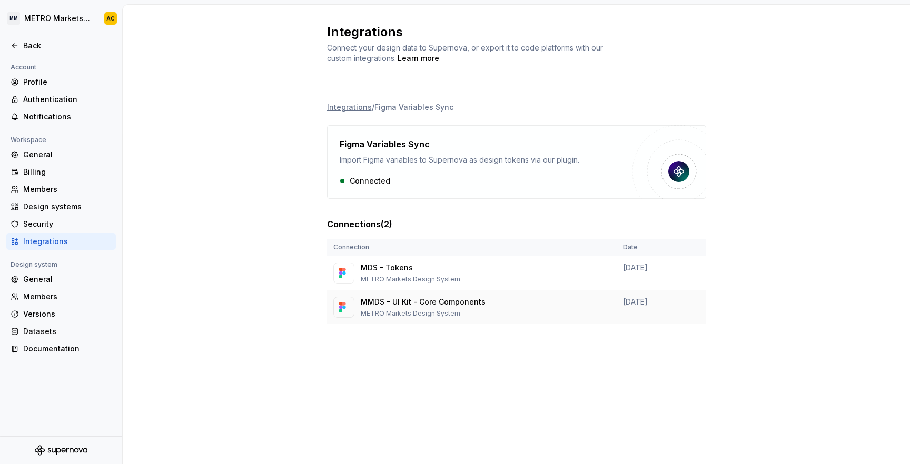
click at [404, 304] on p "MMDS - UI Kit - Core Components" at bounding box center [423, 302] width 125 height 11
click at [345, 308] on div at bounding box center [344, 307] width 11 height 11
click at [41, 156] on div "General" at bounding box center [67, 155] width 88 height 11
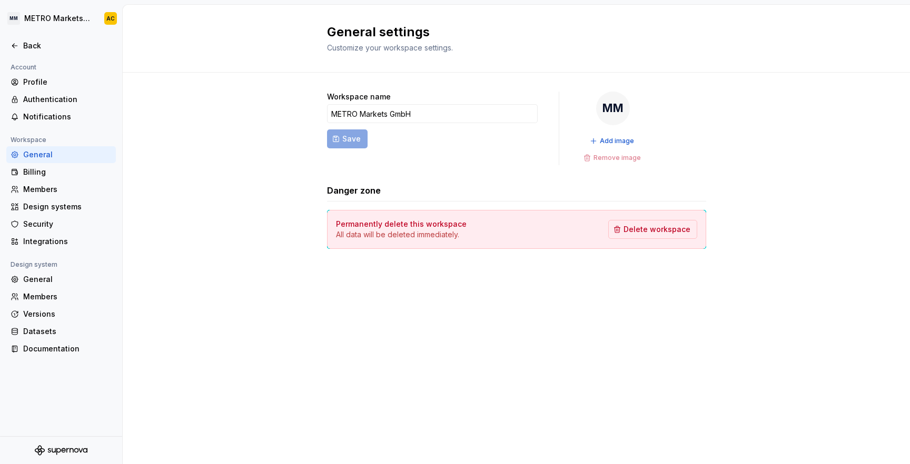
click at [196, 115] on div "Workspace name METRO Markets GmbH Save MM Add image Remove image Danger zone Pe…" at bounding box center [516, 181] width 787 height 216
click at [34, 45] on div "Back" at bounding box center [67, 46] width 88 height 11
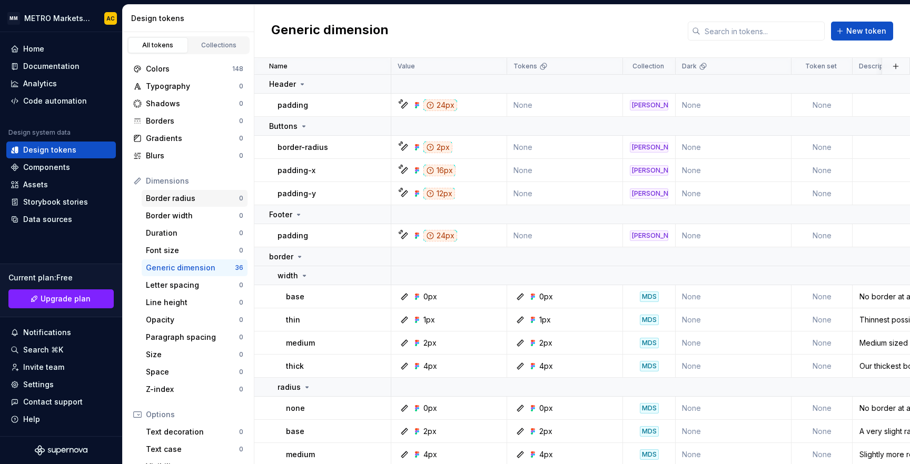
click at [181, 195] on div "Border radius" at bounding box center [192, 198] width 93 height 11
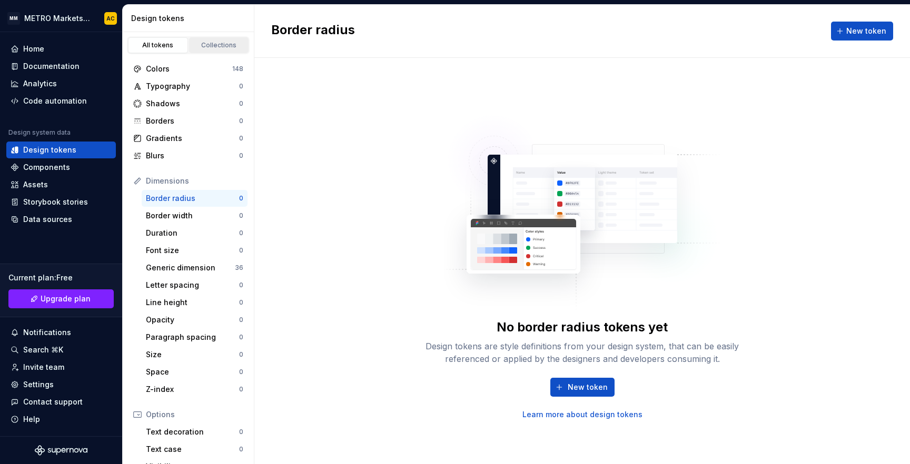
click at [217, 47] on div "Collections" at bounding box center [219, 45] width 53 height 8
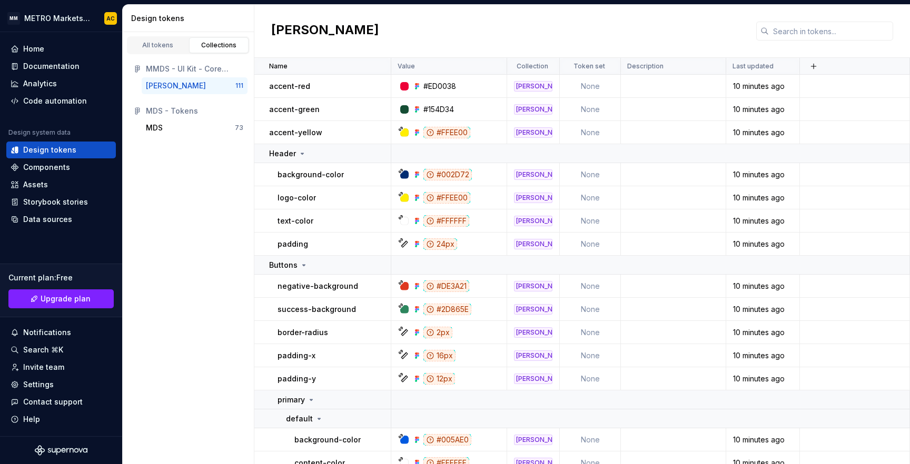
click at [168, 64] on div "MMDS - UI Kit - Core Components" at bounding box center [194, 69] width 97 height 11
click at [158, 44] on div "All tokens" at bounding box center [158, 45] width 53 height 8
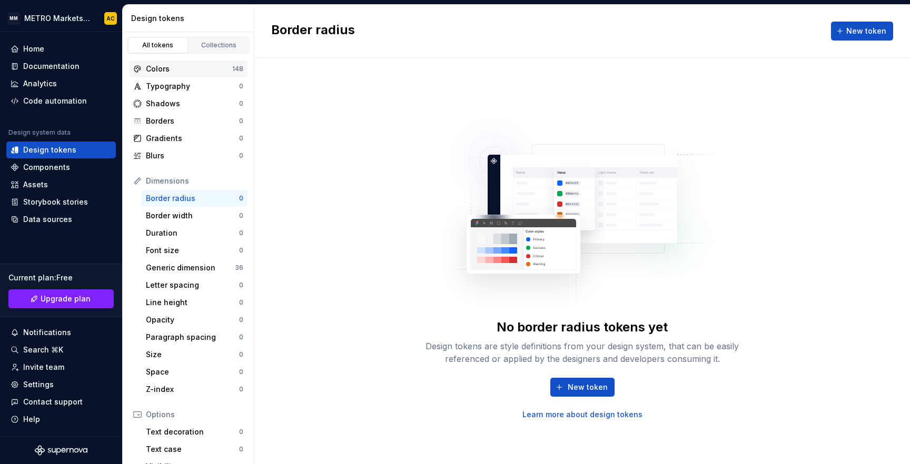
click at [171, 71] on div "Colors" at bounding box center [189, 69] width 86 height 11
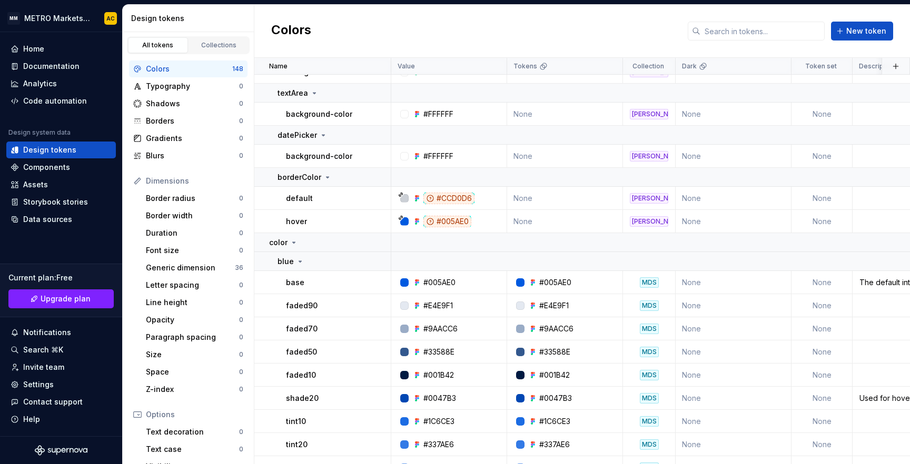
scroll to position [3467, 0]
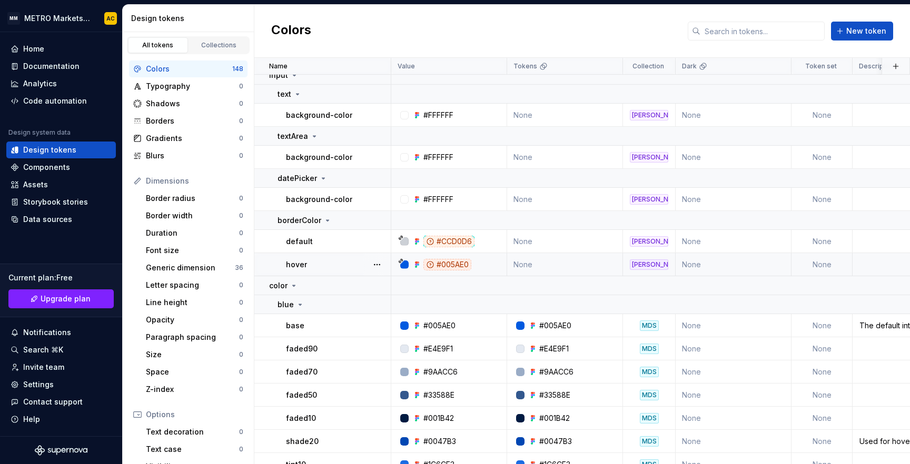
click at [446, 267] on div "#005AE0" at bounding box center [447, 265] width 48 height 12
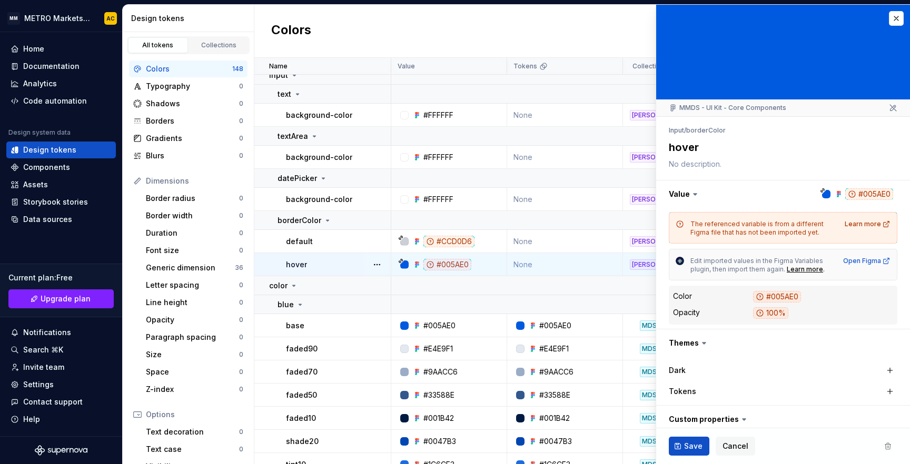
click at [559, 274] on td "None" at bounding box center [565, 264] width 116 height 23
click at [564, 292] on td at bounding box center [725, 285] width 669 height 19
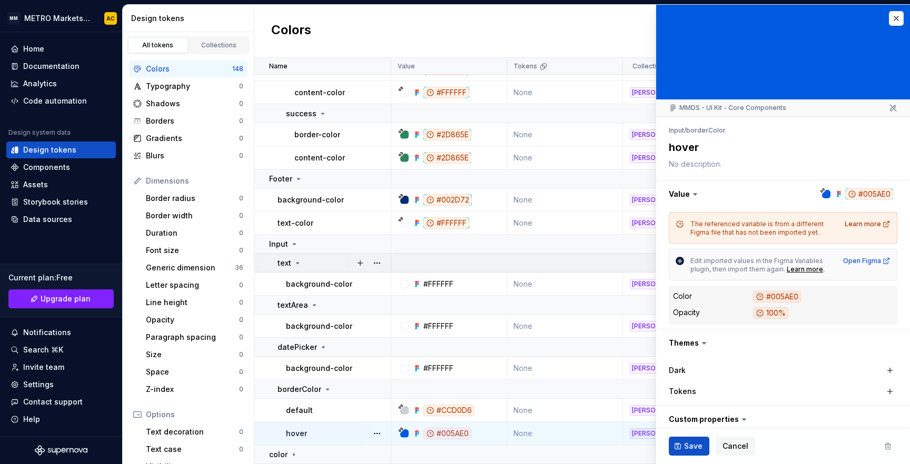
click at [556, 256] on td at bounding box center [725, 263] width 669 height 19
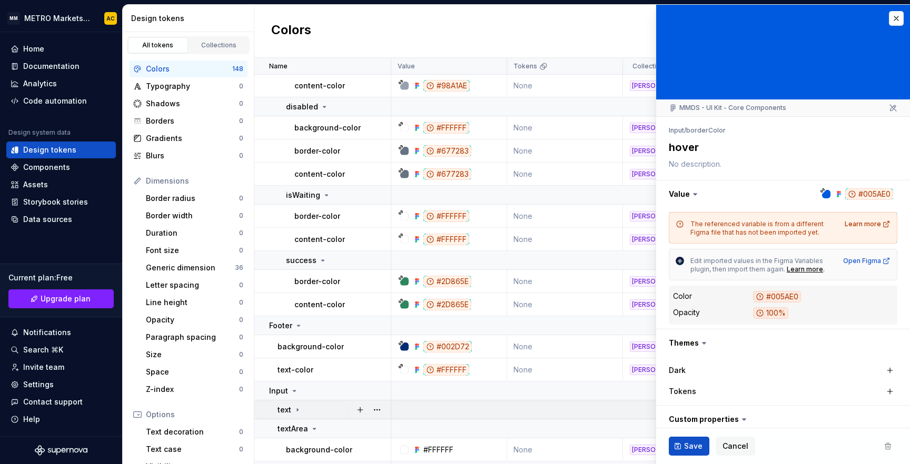
scroll to position [3046, 0]
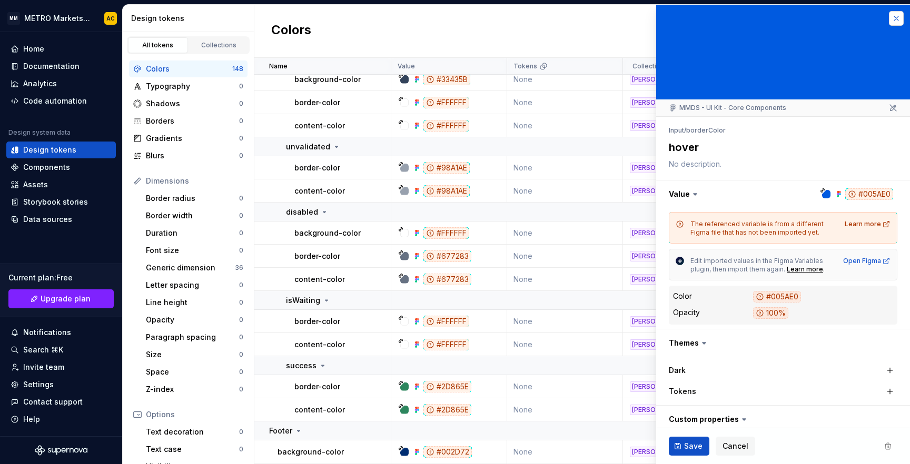
click at [889, 18] on button "button" at bounding box center [896, 18] width 15 height 15
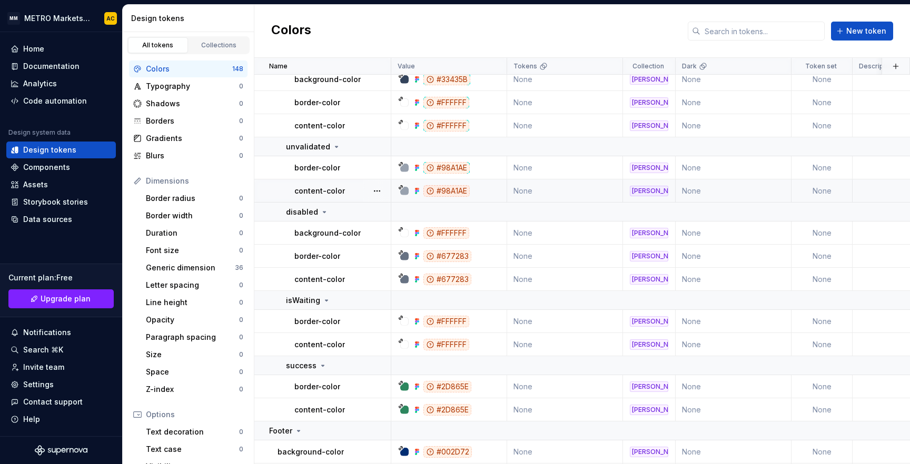
scroll to position [3281, 0]
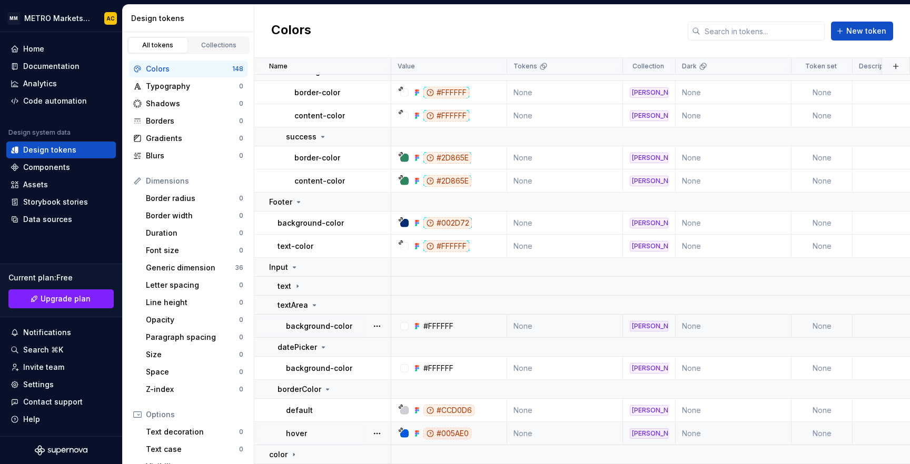
click at [644, 324] on div "[PERSON_NAME]" at bounding box center [649, 326] width 38 height 11
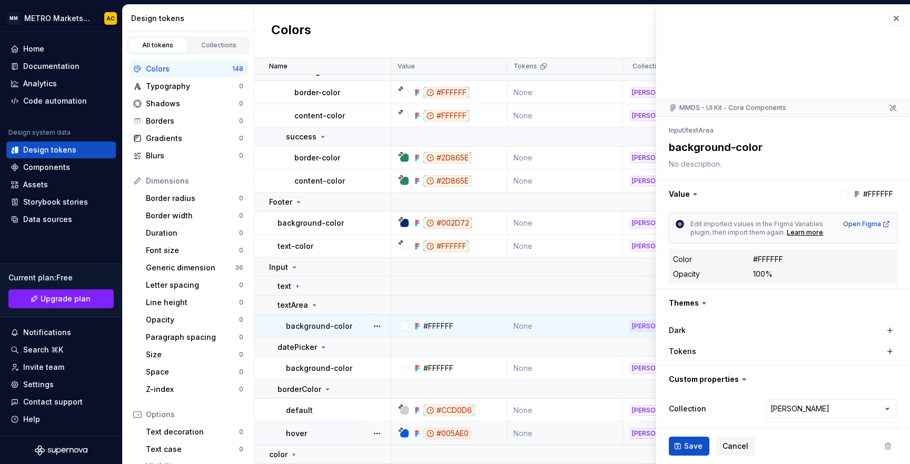
click at [644, 323] on div "[PERSON_NAME]" at bounding box center [649, 326] width 38 height 11
click at [889, 16] on button "button" at bounding box center [896, 18] width 15 height 15
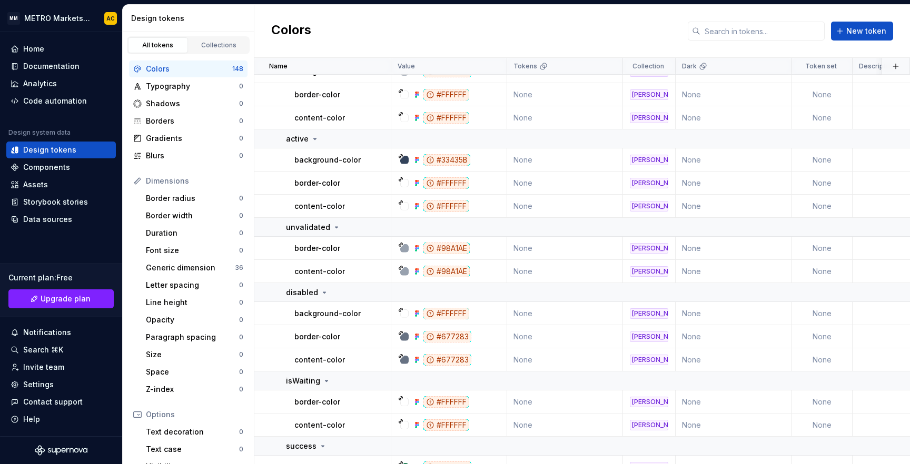
scroll to position [2879, 0]
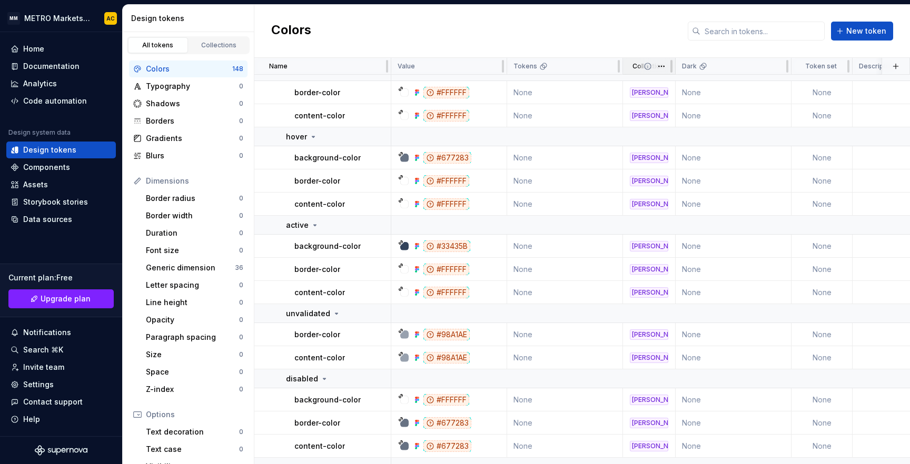
click at [637, 69] on p "Collection" at bounding box center [648, 66] width 32 height 8
click at [657, 71] on html "MM METRO Markets Design System AC Home Documentation Analytics Code automation …" at bounding box center [455, 232] width 910 height 464
click at [628, 44] on html "MM METRO Markets Design System AC Home Documentation Analytics Code automation …" at bounding box center [455, 232] width 910 height 464
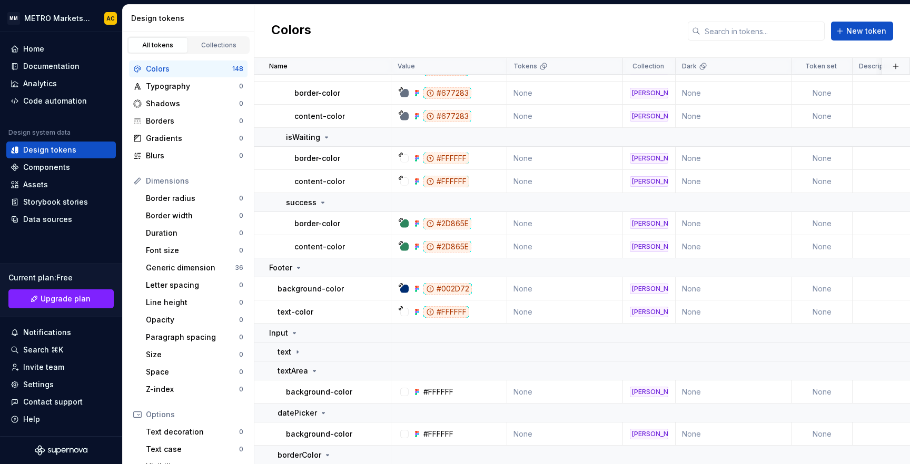
scroll to position [3281, 0]
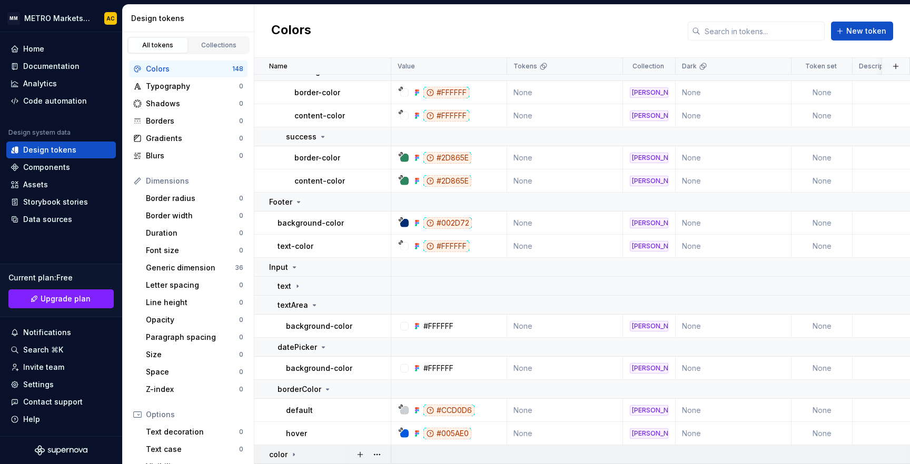
click at [292, 451] on icon at bounding box center [294, 455] width 8 height 8
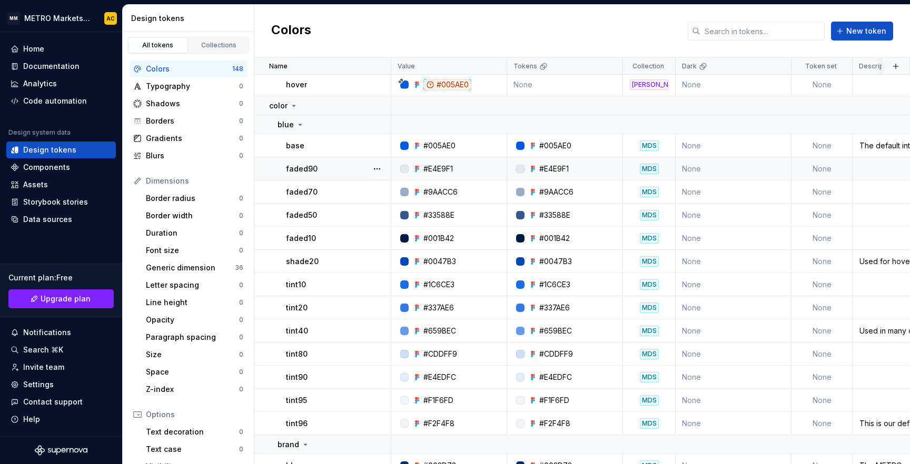
scroll to position [3610, 0]
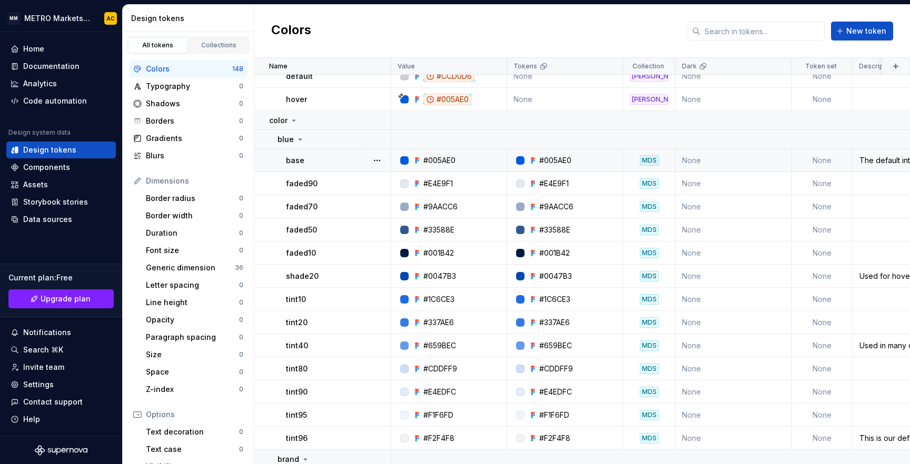
click at [550, 161] on div "#005AE0" at bounding box center [555, 160] width 32 height 11
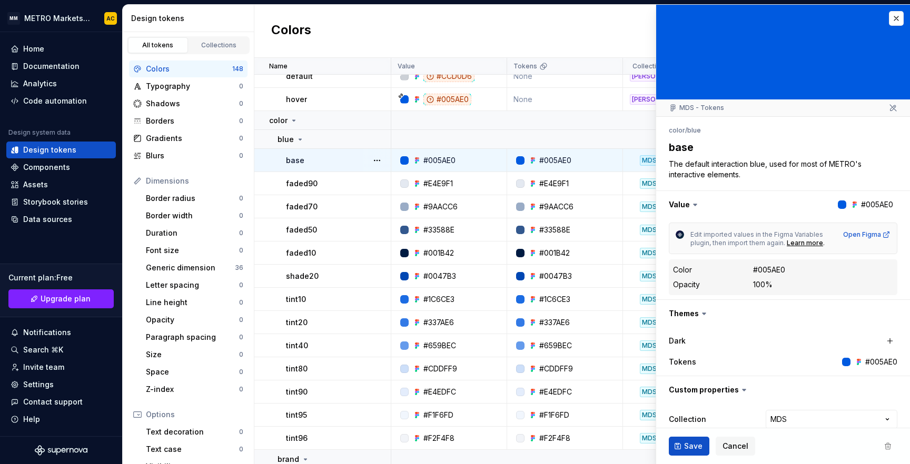
type textarea "*"
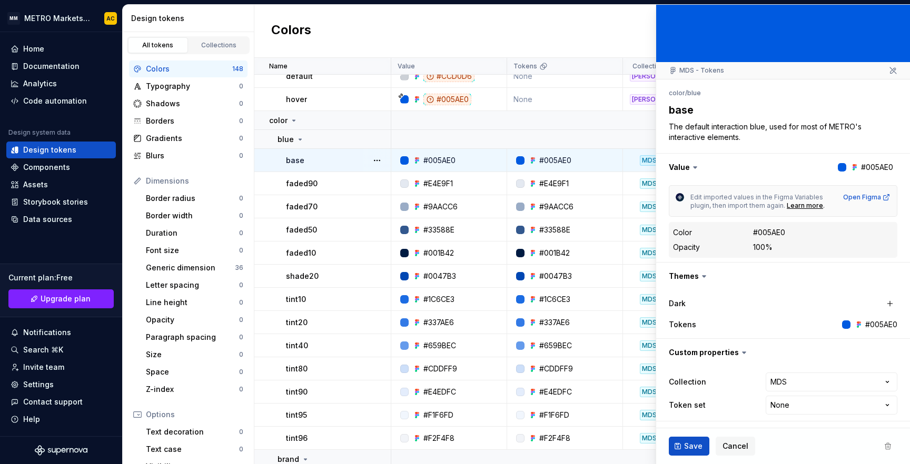
click at [699, 275] on icon at bounding box center [704, 276] width 11 height 11
click at [705, 276] on icon at bounding box center [704, 276] width 11 height 11
click at [703, 278] on icon at bounding box center [704, 276] width 11 height 11
click at [791, 387] on html "MM METRO Markets Design System AC Home Documentation Analytics Code automation …" at bounding box center [455, 232] width 910 height 464
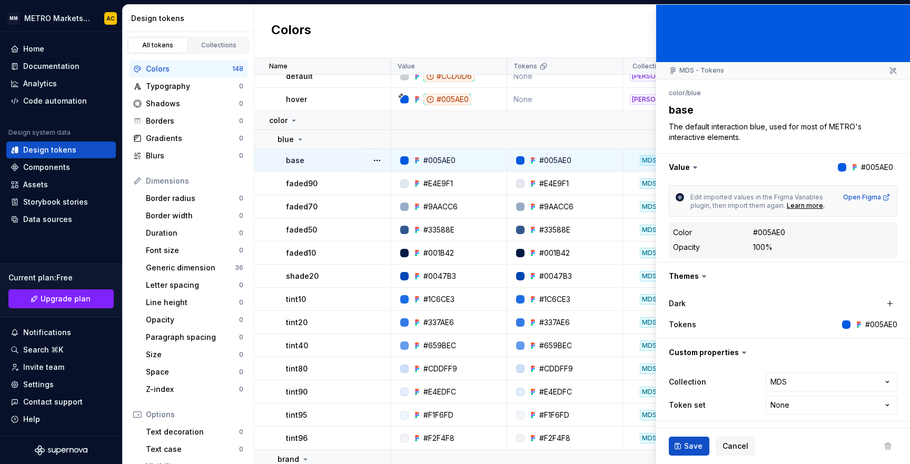
click at [772, 364] on html "MM METRO Markets Design System AC Home Documentation Analytics Code automation …" at bounding box center [455, 232] width 910 height 464
click at [773, 411] on html "MM METRO Markets Design System AC Home Documentation Analytics Code automation …" at bounding box center [455, 232] width 910 height 464
click at [759, 296] on html "MM METRO Markets Design System AC Home Documentation Analytics Code automation …" at bounding box center [455, 232] width 910 height 464
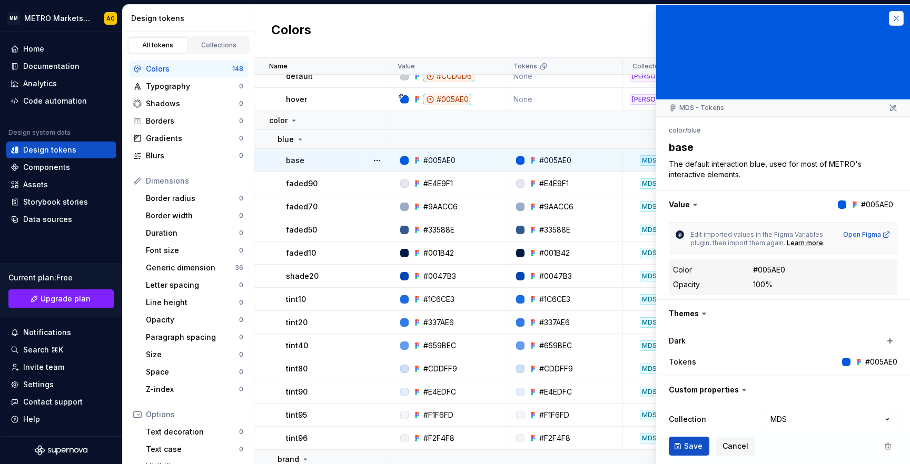
click at [889, 18] on button "button" at bounding box center [896, 18] width 15 height 15
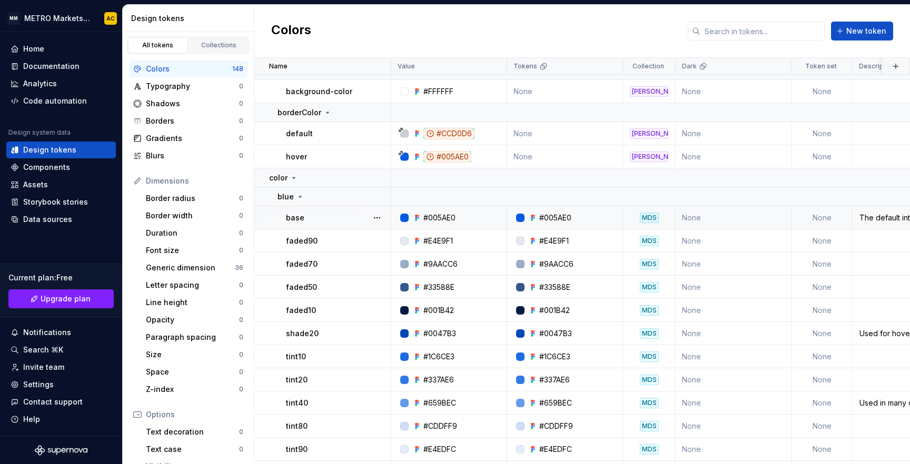
scroll to position [3553, 0]
click at [31, 51] on div "Home" at bounding box center [33, 49] width 21 height 11
